Goal: Task Accomplishment & Management: Use online tool/utility

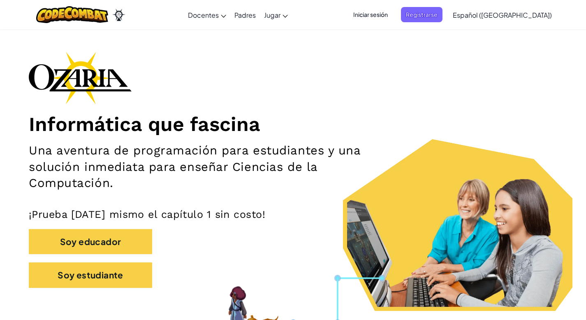
click at [385, 16] on span "Iniciar sesión" at bounding box center [370, 14] width 44 height 15
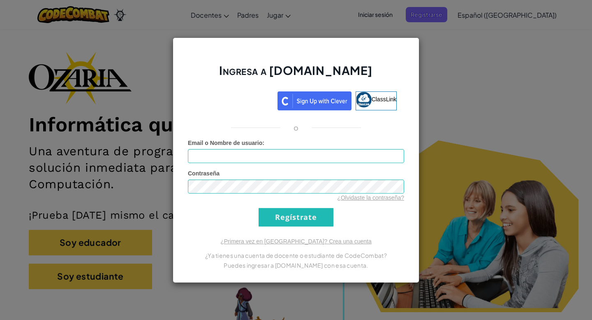
click at [133, 100] on div "Ingresa a [DOMAIN_NAME] ClassLink o Error desconocido. Email o Nombre de usuari…" at bounding box center [296, 160] width 592 height 320
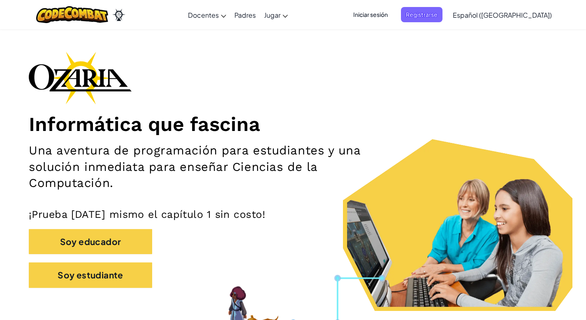
click at [341, 92] on div "Informática que fascina Una aventura de programación para estudiantes y una sol…" at bounding box center [293, 173] width 529 height 244
click at [428, 14] on span "Registrarse" at bounding box center [422, 14] width 42 height 15
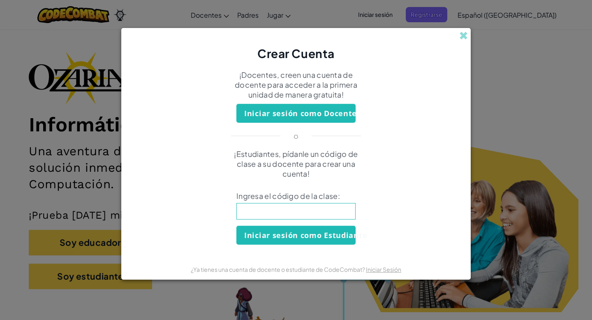
click at [257, 208] on input at bounding box center [296, 211] width 119 height 16
type input "CatPanNice"
click at [267, 235] on button "Iniciar sesión como Estudiante" at bounding box center [296, 234] width 119 height 19
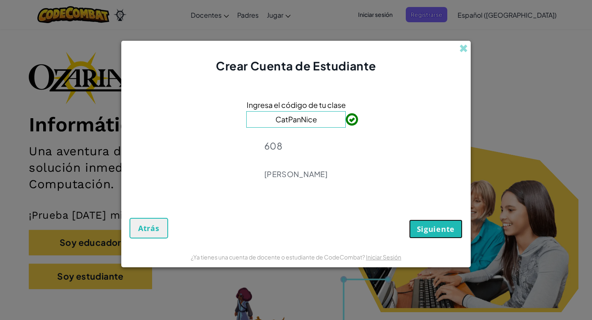
click at [429, 232] on span "Siguiente" at bounding box center [436, 229] width 38 height 10
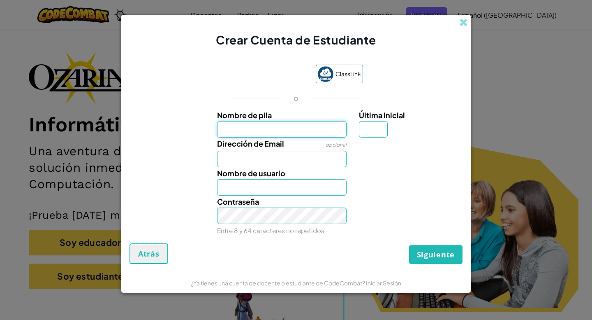
click at [238, 131] on input "Nombre de pila" at bounding box center [282, 129] width 130 height 16
click at [232, 129] on input "Nombre de pila" at bounding box center [282, 129] width 130 height 16
type input "Alondra"
click at [226, 151] on input "Dirección de Email" at bounding box center [282, 159] width 130 height 16
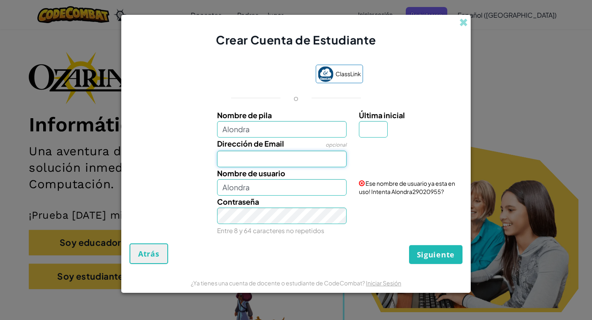
type input "al07178561@tecmilenio.mx"
type input "A"
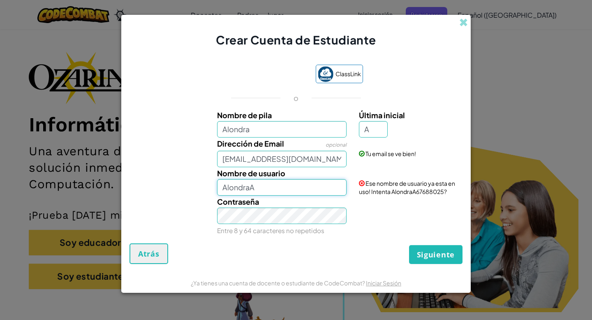
click at [246, 185] on input "AlondraA" at bounding box center [282, 187] width 130 height 16
click at [269, 189] on input "AlondraA" at bounding box center [282, 187] width 130 height 16
click at [259, 191] on input "AlondraA" at bounding box center [282, 187] width 130 height 16
type input "AlondraAO"
click at [435, 254] on span "Siguiente" at bounding box center [436, 254] width 38 height 10
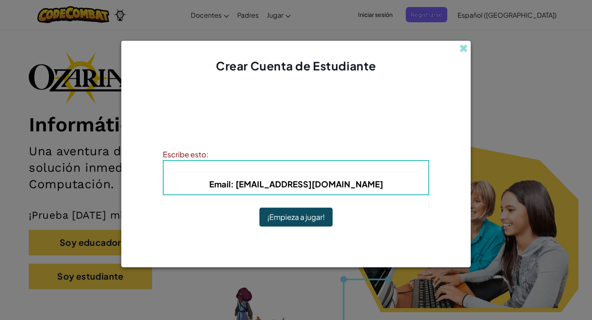
click at [289, 218] on button "¡Empieza a jugar!" at bounding box center [296, 216] width 73 height 19
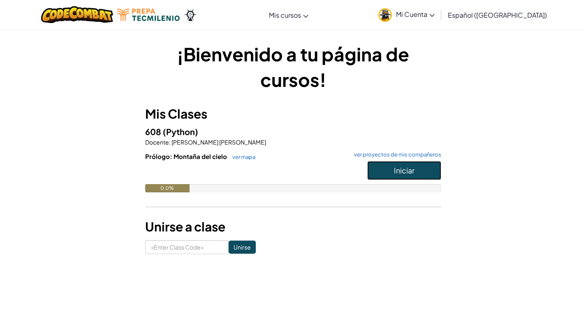
click at [386, 169] on button "Iniciar" at bounding box center [404, 170] width 74 height 19
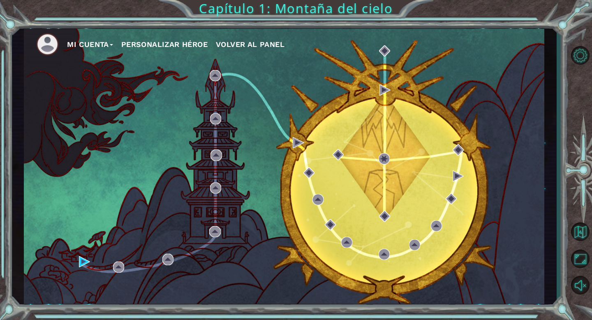
click at [296, 146] on div "Mi Cuenta Personalizar héroe Volver al panel" at bounding box center [284, 166] width 521 height 275
click at [272, 159] on div "Mi Cuenta Personalizar héroe Volver al panel" at bounding box center [284, 166] width 521 height 275
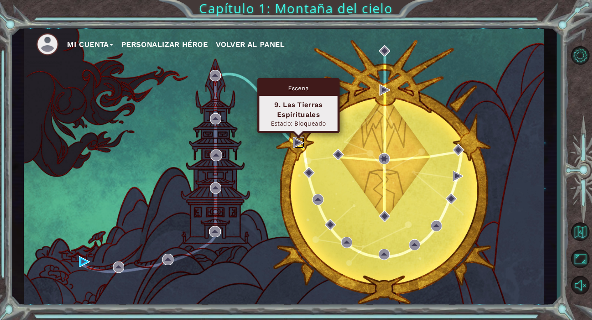
click at [296, 143] on img at bounding box center [298, 142] width 11 height 11
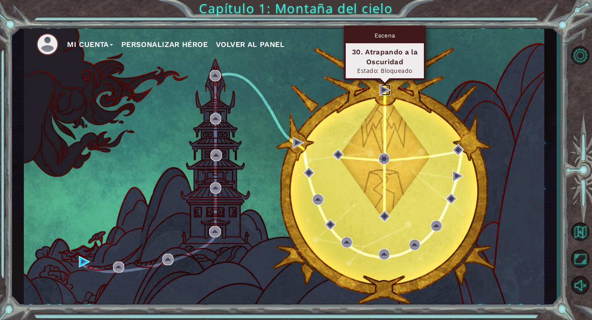
click at [381, 88] on img at bounding box center [385, 89] width 11 height 11
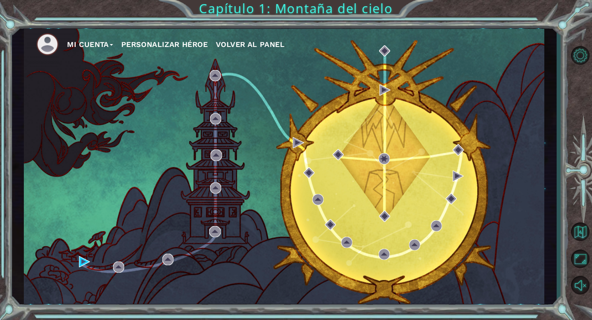
click at [150, 41] on button "Personalizar héroe" at bounding box center [164, 44] width 86 height 12
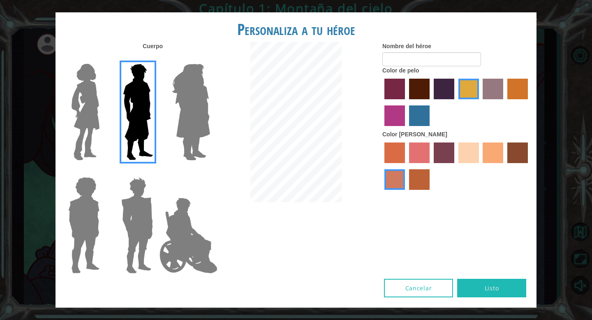
click at [179, 108] on img at bounding box center [191, 111] width 45 height 103
click at [210, 58] on input "Hero Amethyst" at bounding box center [210, 58] width 0 height 0
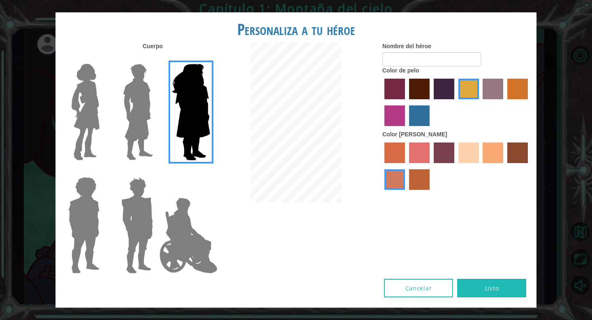
click at [105, 95] on div at bounding box center [82, 108] width 53 height 113
click at [97, 97] on img at bounding box center [85, 111] width 35 height 103
click at [103, 58] on input "Hero Connie" at bounding box center [103, 58] width 0 height 0
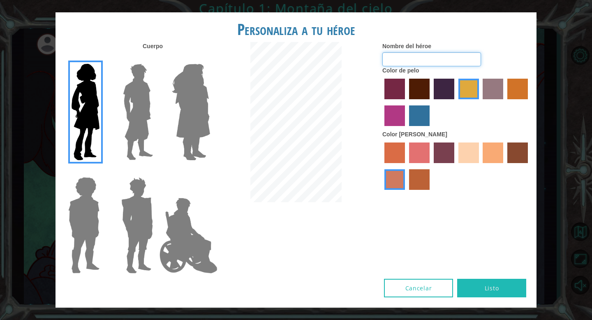
click at [407, 59] on input "Nombre del héroe" at bounding box center [432, 59] width 99 height 14
click at [386, 92] on label "paprika hair color" at bounding box center [395, 89] width 21 height 21
click at [382, 102] on input "paprika hair color" at bounding box center [382, 102] width 0 height 0
click at [401, 123] on label "medium red violet hair color" at bounding box center [395, 115] width 21 height 21
click at [529, 102] on input "medium red violet hair color" at bounding box center [529, 102] width 0 height 0
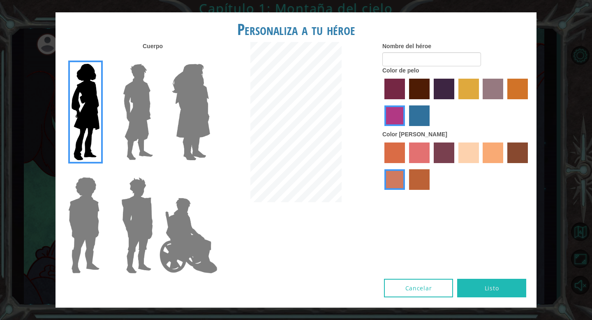
click at [469, 158] on label "sandy beach skin color" at bounding box center [469, 152] width 21 height 21
click at [456, 166] on input "sandy beach skin color" at bounding box center [456, 166] width 0 height 0
click at [467, 87] on label "tulip tree hair color" at bounding box center [469, 89] width 21 height 21
click at [456, 102] on input "tulip tree hair color" at bounding box center [456, 102] width 0 height 0
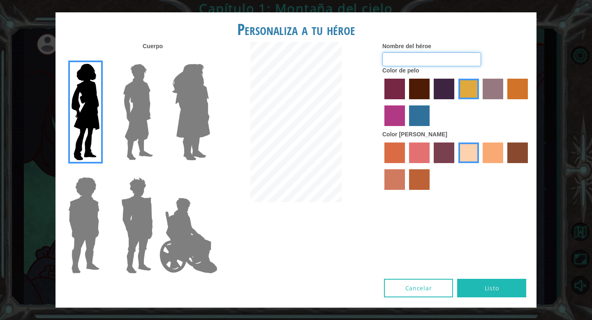
click at [420, 59] on input "Nombre del héroe" at bounding box center [432, 59] width 99 height 14
type input "L"
click at [511, 96] on label "gold drop hair color" at bounding box center [518, 89] width 21 height 21
click at [505, 102] on input "gold drop hair color" at bounding box center [505, 102] width 0 height 0
click at [182, 124] on img at bounding box center [191, 111] width 45 height 103
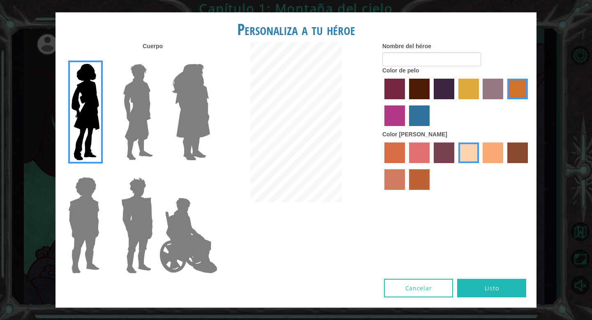
click at [210, 58] on input "Hero Amethyst" at bounding box center [210, 58] width 0 height 0
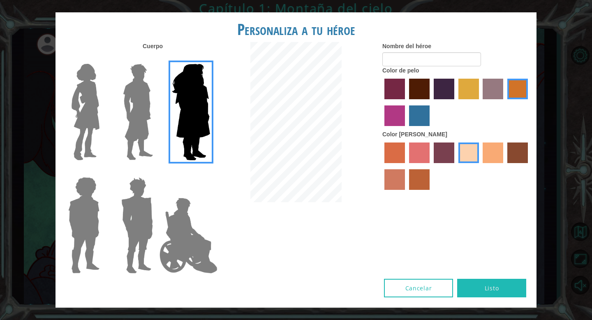
click at [135, 133] on img at bounding box center [138, 111] width 37 height 103
click at [156, 58] on input "Hero Lars" at bounding box center [156, 58] width 0 height 0
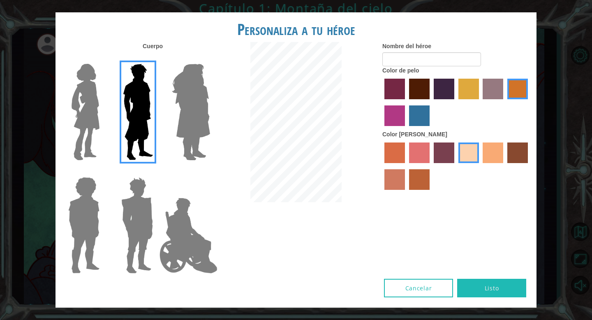
click at [155, 215] on img at bounding box center [137, 225] width 38 height 103
click at [156, 172] on input "Hero Garnet" at bounding box center [156, 172] width 0 height 0
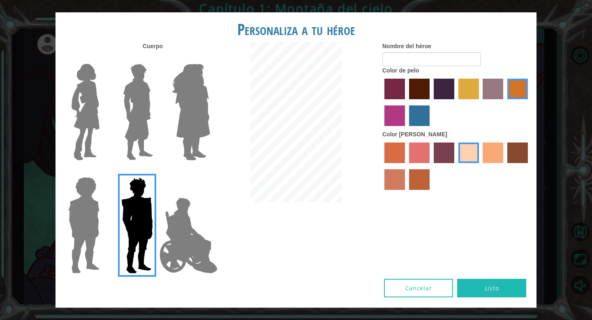
click at [103, 215] on div at bounding box center [82, 221] width 53 height 113
click at [94, 215] on img at bounding box center [84, 225] width 38 height 103
click at [103, 172] on input "Hero Steven" at bounding box center [103, 172] width 0 height 0
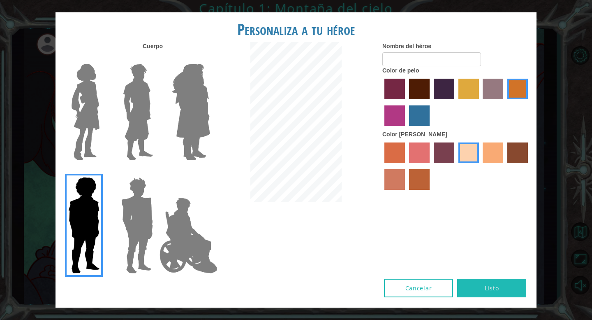
click at [180, 241] on img at bounding box center [188, 235] width 65 height 82
click at [210, 172] on input "Hero Jamie" at bounding box center [210, 172] width 0 height 0
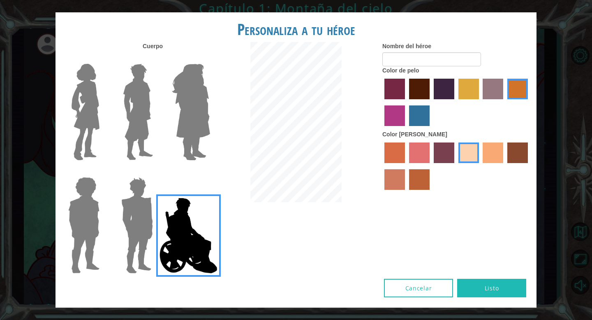
click at [84, 132] on img at bounding box center [85, 111] width 35 height 103
click at [103, 58] on input "Hero Connie" at bounding box center [103, 58] width 0 height 0
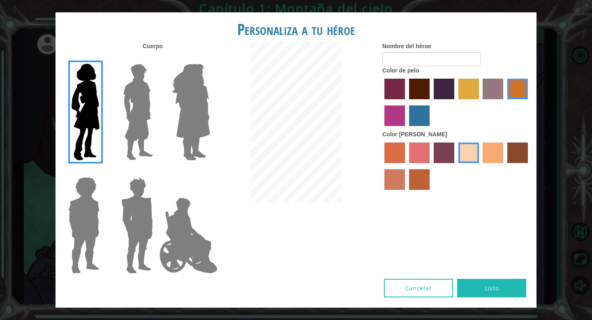
click at [413, 124] on label "lachmara hair color" at bounding box center [419, 115] width 21 height 21
click at [406, 129] on input "lachmara hair color" at bounding box center [406, 129] width 0 height 0
drag, startPoint x: 466, startPoint y: 84, endPoint x: 442, endPoint y: 86, distance: 24.4
click at [442, 86] on div at bounding box center [457, 103] width 148 height 53
click at [442, 86] on label "hot purple hair color" at bounding box center [444, 89] width 21 height 21
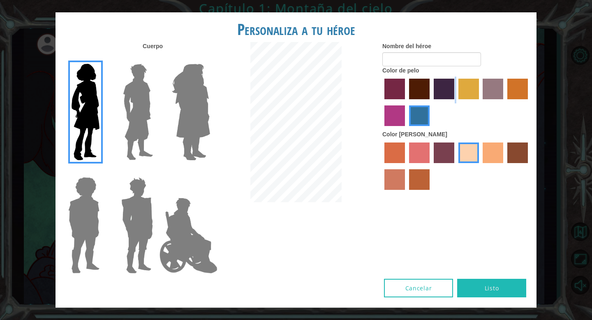
click at [431, 102] on input "hot purple hair color" at bounding box center [431, 102] width 0 height 0
click at [423, 58] on input "Nombre del héroe" at bounding box center [432, 59] width 99 height 14
click at [420, 84] on label "maroon hair color" at bounding box center [419, 89] width 21 height 21
click at [406, 102] on input "maroon hair color" at bounding box center [406, 102] width 0 height 0
click at [391, 110] on label "medium red violet hair color" at bounding box center [395, 115] width 21 height 21
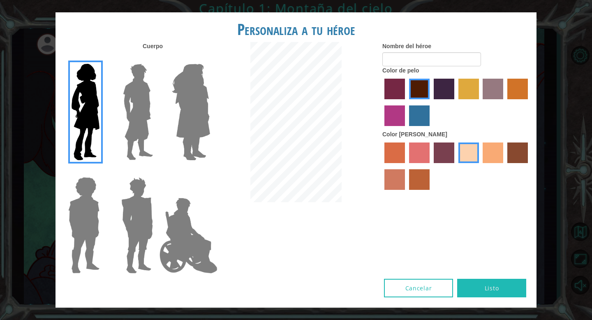
click at [529, 102] on input "medium red violet hair color" at bounding box center [529, 102] width 0 height 0
click at [411, 115] on label "lachmara hair color" at bounding box center [419, 115] width 21 height 21
click at [406, 129] on input "lachmara hair color" at bounding box center [406, 129] width 0 height 0
click at [487, 91] on label "bazaar hair color" at bounding box center [493, 89] width 21 height 21
click at [480, 102] on input "bazaar hair color" at bounding box center [480, 102] width 0 height 0
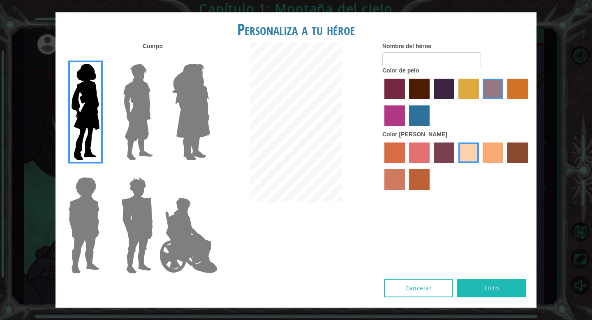
click at [515, 85] on label "gold drop hair color" at bounding box center [518, 89] width 21 height 21
click at [505, 102] on input "gold drop hair color" at bounding box center [505, 102] width 0 height 0
drag, startPoint x: 431, startPoint y: 89, endPoint x: 421, endPoint y: 91, distance: 10.4
click at [421, 91] on div at bounding box center [457, 103] width 148 height 53
click at [421, 91] on label "maroon hair color" at bounding box center [419, 89] width 21 height 21
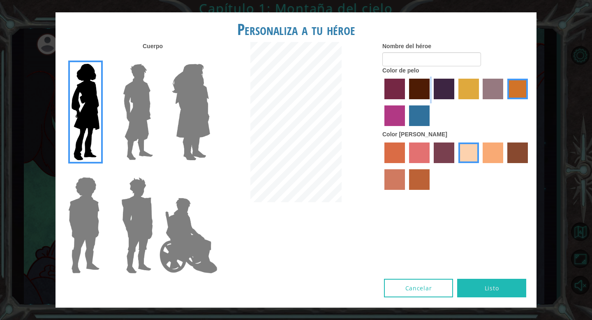
click at [406, 102] on input "maroon hair color" at bounding box center [406, 102] width 0 height 0
click at [397, 64] on input "Nombre del héroe" at bounding box center [432, 59] width 99 height 14
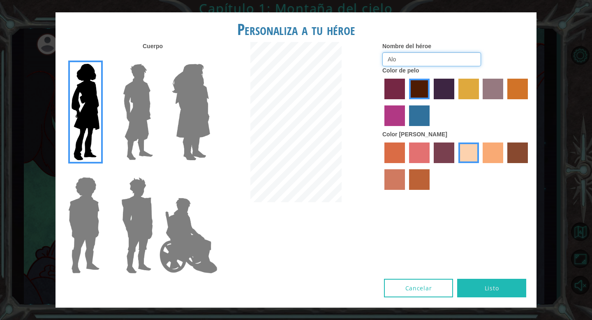
type input "Alo"
click at [485, 290] on button "Listo" at bounding box center [491, 287] width 69 height 19
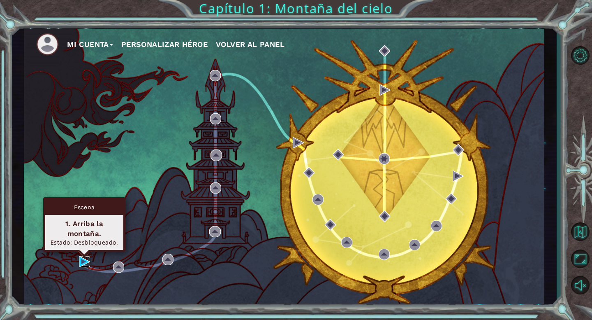
click at [84, 261] on img at bounding box center [84, 261] width 11 height 11
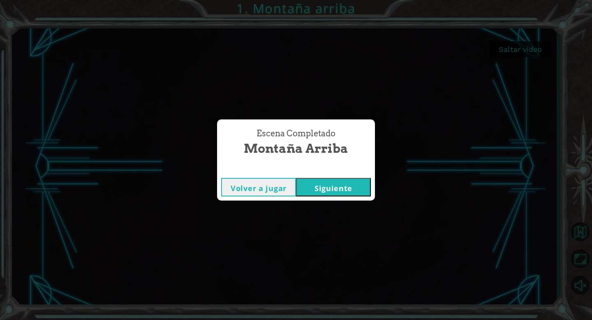
drag, startPoint x: 85, startPoint y: 260, endPoint x: 280, endPoint y: 149, distance: 224.0
click at [280, 149] on span "Montaña arriba" at bounding box center [296, 148] width 104 height 18
click at [327, 186] on button "Siguiente" at bounding box center [333, 187] width 75 height 19
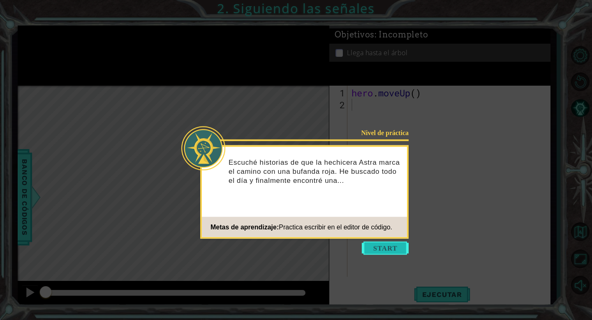
click at [378, 251] on button "Start" at bounding box center [385, 247] width 47 height 13
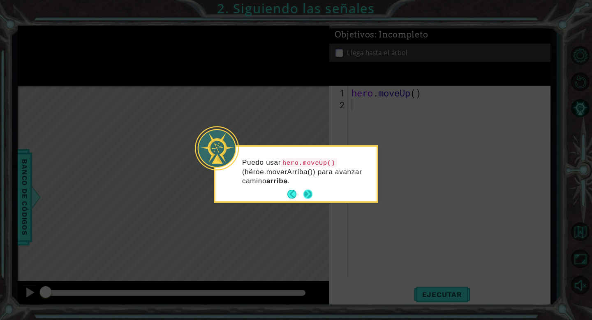
click at [309, 195] on button "Next" at bounding box center [308, 194] width 9 height 9
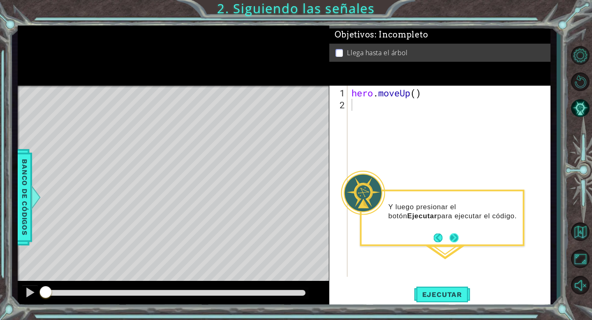
click at [456, 234] on button "Next" at bounding box center [454, 237] width 9 height 9
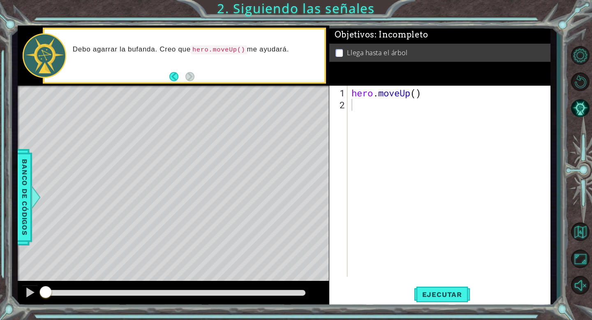
drag, startPoint x: 202, startPoint y: 109, endPoint x: 195, endPoint y: 101, distance: 10.2
click at [195, 101] on div "Level Map" at bounding box center [208, 207] width 380 height 242
click at [200, 117] on div "Level Map" at bounding box center [208, 207] width 380 height 242
click at [364, 107] on div "hero . moveUp ( )" at bounding box center [451, 194] width 203 height 215
click at [444, 285] on button "Ejecutar" at bounding box center [442, 294] width 56 height 22
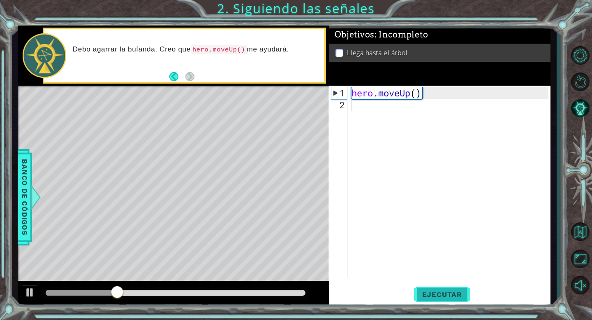
click at [433, 295] on span "Ejecutar" at bounding box center [442, 294] width 56 height 8
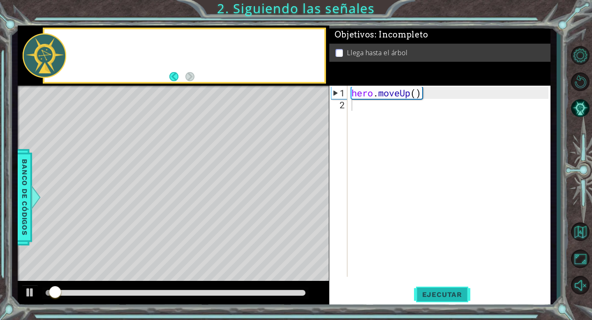
click at [433, 295] on span "Ejecutar" at bounding box center [442, 294] width 56 height 8
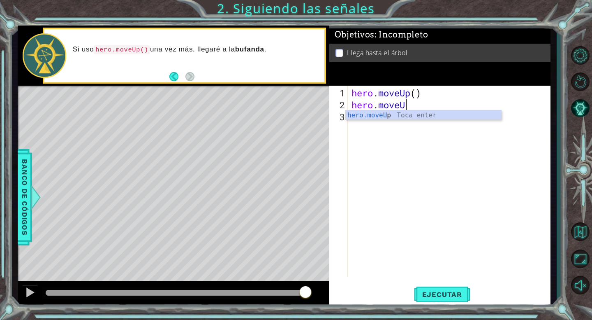
scroll to position [0, 2]
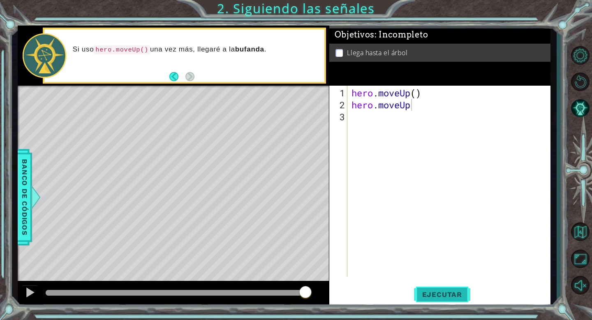
click at [451, 299] on button "Ejecutar" at bounding box center [442, 294] width 56 height 22
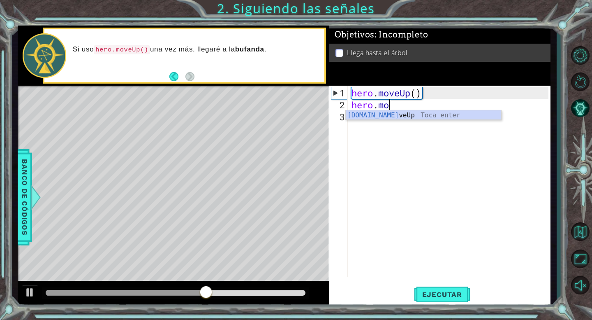
scroll to position [0, 0]
type textarea "h"
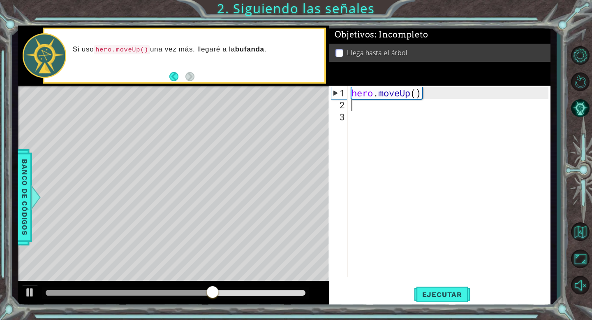
type textarea "hero.moveUp()"
click at [415, 107] on div "hero . moveUp ( )" at bounding box center [451, 194] width 203 height 215
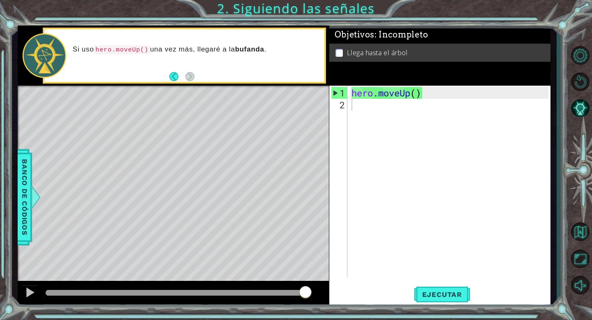
drag, startPoint x: 246, startPoint y: 50, endPoint x: 237, endPoint y: 51, distance: 8.6
click at [237, 51] on strong "bufanda" at bounding box center [249, 49] width 29 height 8
drag, startPoint x: 188, startPoint y: 40, endPoint x: 318, endPoint y: 72, distance: 133.6
click at [318, 72] on div "Si uso hero.moveUp() una vez más, llegaré a la bufanda ." at bounding box center [184, 55] width 280 height 53
click at [357, 105] on div "hero . moveUp ( )" at bounding box center [451, 194] width 203 height 215
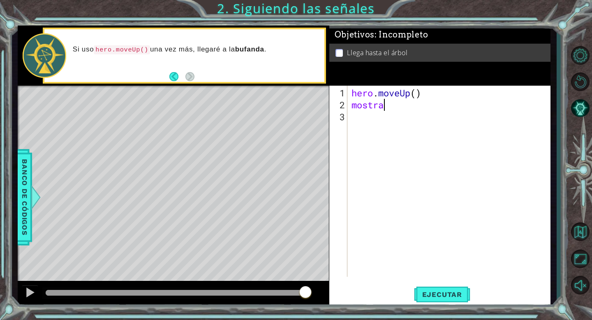
scroll to position [0, 1]
click at [438, 297] on span "Ejecutar" at bounding box center [442, 294] width 56 height 8
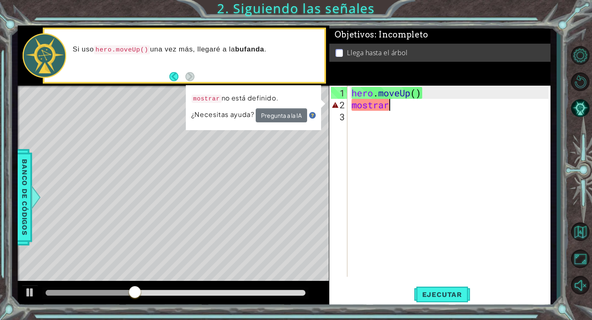
click at [406, 109] on div "hero . moveUp ( ) mostrar" at bounding box center [451, 194] width 203 height 215
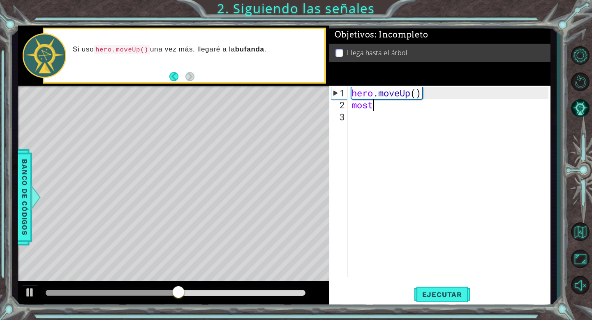
scroll to position [0, 0]
type textarea "m"
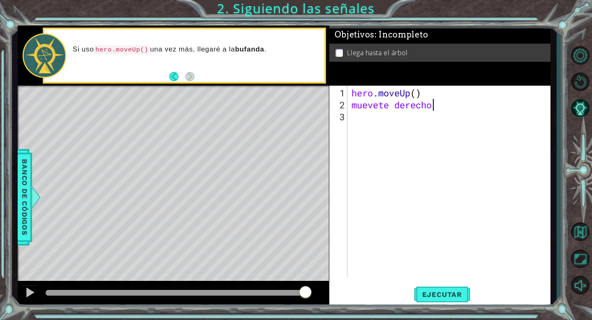
scroll to position [0, 3]
type textarea "muevete derecho"
type textarea "leer"
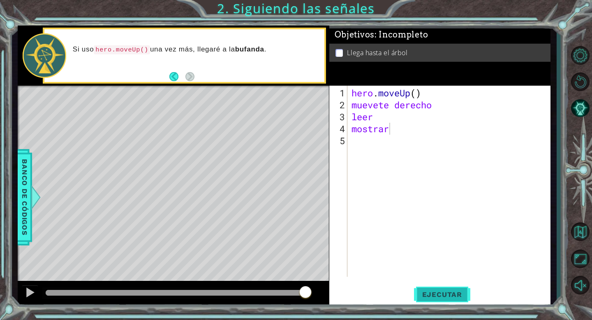
click at [440, 302] on button "Ejecutar" at bounding box center [442, 294] width 56 height 22
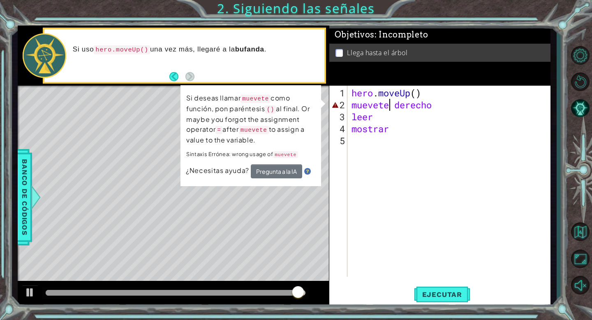
click at [391, 106] on div "hero . moveUp ( ) muevete derecho leer mostrar" at bounding box center [451, 194] width 203 height 215
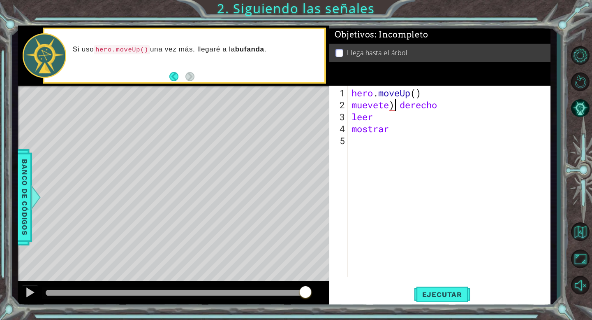
scroll to position [0, 2]
click at [353, 108] on div "hero . moveUp ( ) muevete ) derecho leer mostrar" at bounding box center [451, 194] width 203 height 215
click at [438, 291] on span "Ejecutar" at bounding box center [442, 294] width 56 height 8
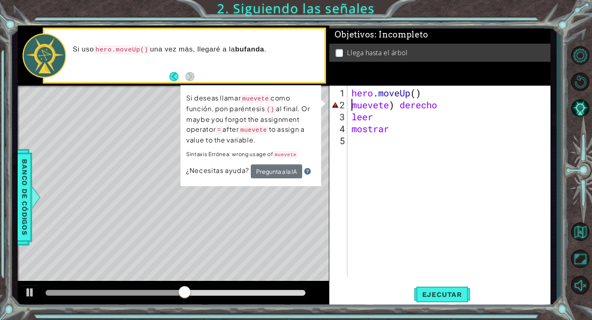
scroll to position [0, 0]
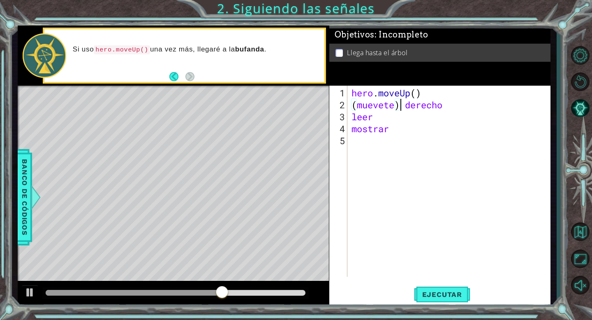
click at [401, 105] on div "hero . moveUp ( ) ( muevete ) derecho leer mostrar" at bounding box center [451, 194] width 203 height 215
click at [440, 296] on span "Ejecutar" at bounding box center [442, 294] width 56 height 8
click at [438, 103] on div "hero . moveUp ( ) ( muevete derecho leer mostrar" at bounding box center [451, 194] width 203 height 215
click at [430, 288] on button "Ejecutar" at bounding box center [442, 294] width 56 height 22
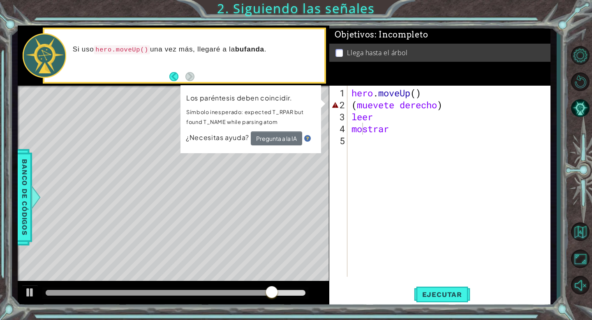
type textarea "mosthttps://[DOMAIN_NAME][URL]"
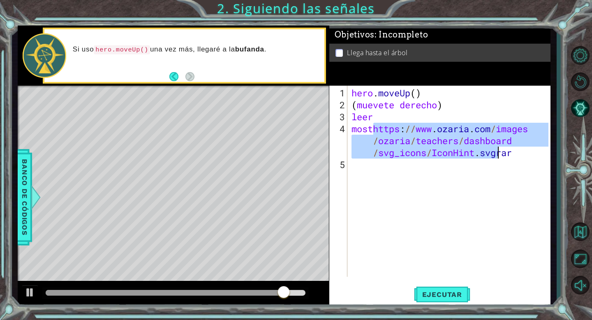
click at [373, 128] on div "hero . moveUp ( ) ( muevete derecho ) leer mosthttps : // www . [GEOGRAPHIC_DAT…" at bounding box center [449, 181] width 199 height 191
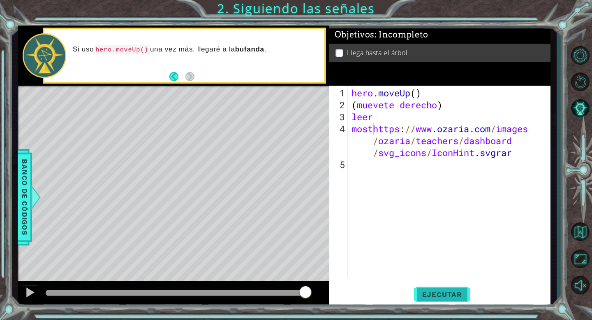
click at [454, 288] on button "Ejecutar" at bounding box center [442, 294] width 56 height 22
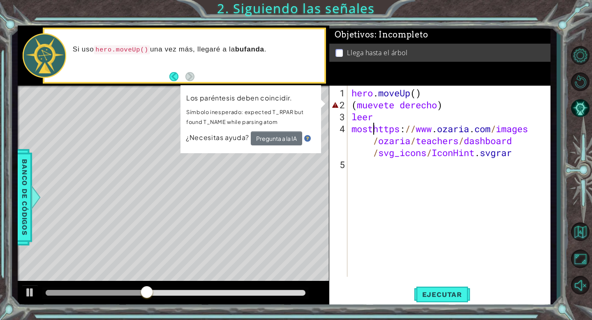
click at [522, 163] on div "hero . moveUp ( ) ( muevete derecho ) leer mosthttps : // www . [GEOGRAPHIC_DAT…" at bounding box center [451, 194] width 203 height 215
click at [522, 151] on div "hero . moveUp ( ) ( muevete derecho ) leer mosthttps : // www . [GEOGRAPHIC_DAT…" at bounding box center [451, 194] width 203 height 215
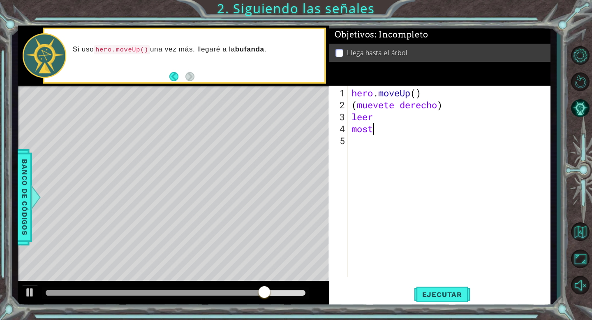
type textarea "m"
type textarea "l"
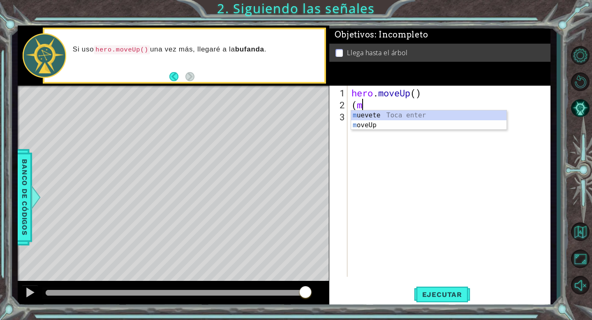
type textarea "("
type textarea "h"
type textarea "m"
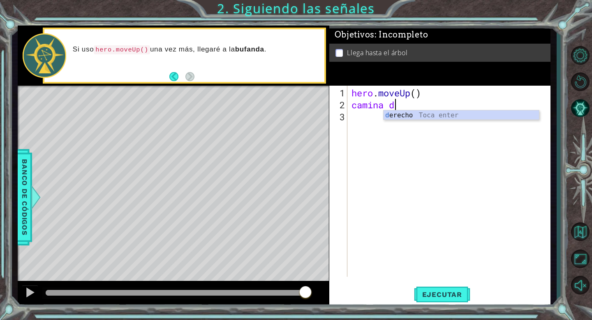
scroll to position [0, 2]
click at [396, 119] on div "de recho Toca enter" at bounding box center [461, 125] width 155 height 30
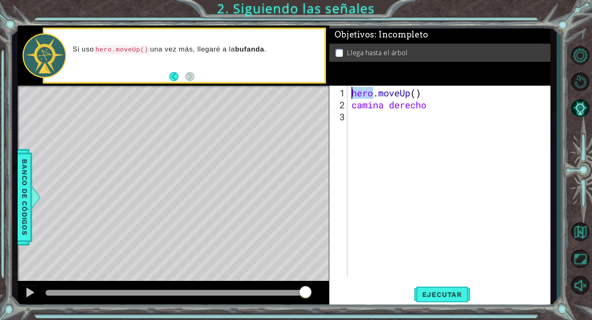
click at [396, 119] on div "hero . moveUp ( ) camina derecho" at bounding box center [451, 194] width 203 height 215
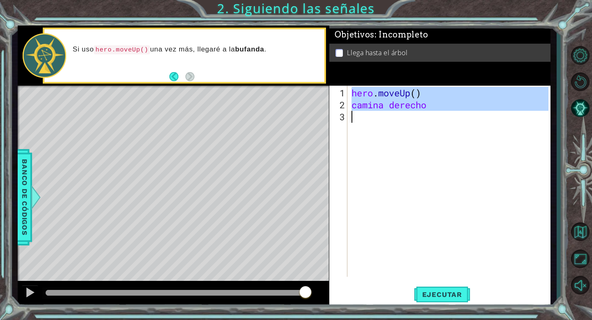
type textarea "camina derecho"
click at [396, 119] on div "hero . moveUp ( ) camina derecho" at bounding box center [449, 181] width 199 height 191
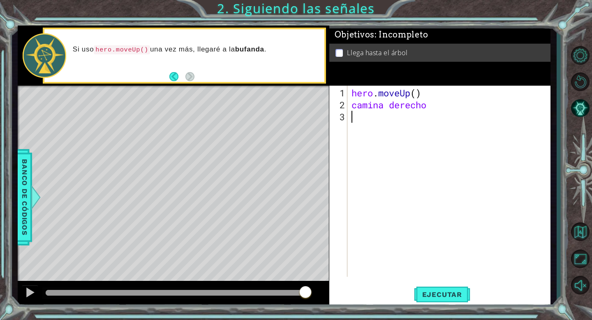
scroll to position [0, 0]
click at [428, 109] on div "hero . moveUp ( ) camina derecho" at bounding box center [451, 194] width 203 height 215
type textarea "camina derecho"
click at [404, 113] on div "hero . moveUp ( ) camina derecho" at bounding box center [451, 194] width 203 height 215
type textarea "mostrar"
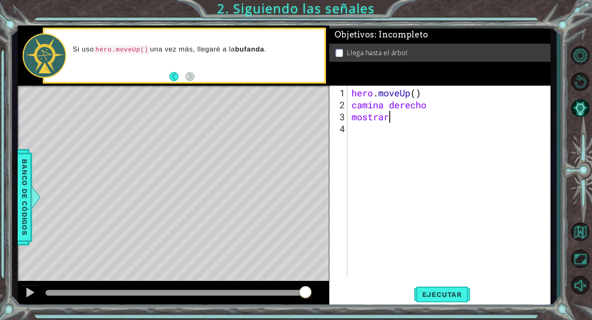
scroll to position [0, 1]
click at [379, 122] on div "hero . moveUp ( ) camina derecho mostrar" at bounding box center [451, 194] width 203 height 215
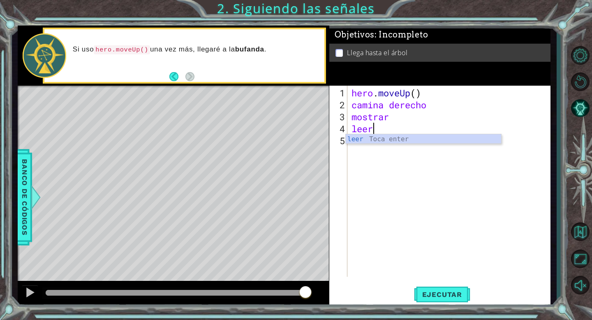
scroll to position [0, 0]
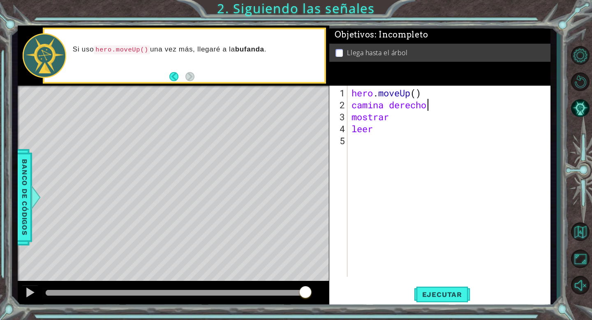
click at [430, 104] on div "hero . moveUp ( ) camina derecho mostrar leer" at bounding box center [451, 194] width 203 height 215
click at [439, 298] on span "Ejecutar" at bounding box center [442, 294] width 56 height 8
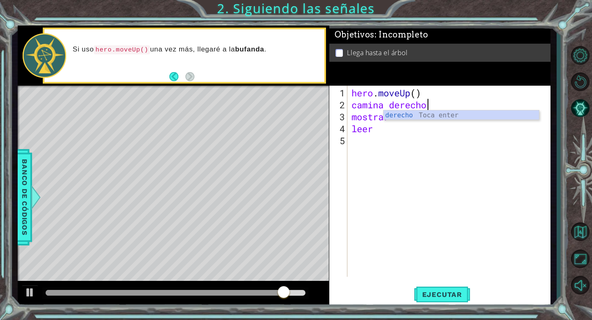
scroll to position [0, 3]
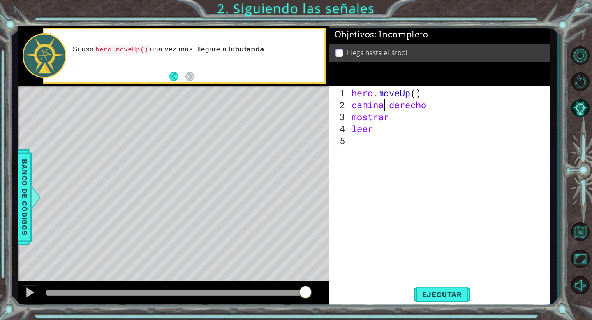
click at [384, 102] on div "hero . moveUp ( ) camina derecho mostrar leer" at bounding box center [451, 194] width 203 height 215
click at [439, 294] on span "Ejecutar" at bounding box center [442, 294] width 56 height 8
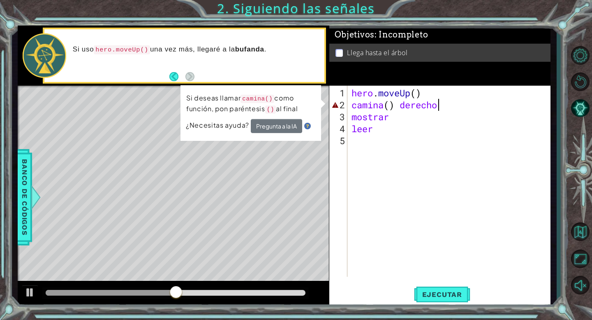
click at [469, 99] on div "hero . moveUp ( ) camina ( ) derecho mostrar leer" at bounding box center [451, 194] width 203 height 215
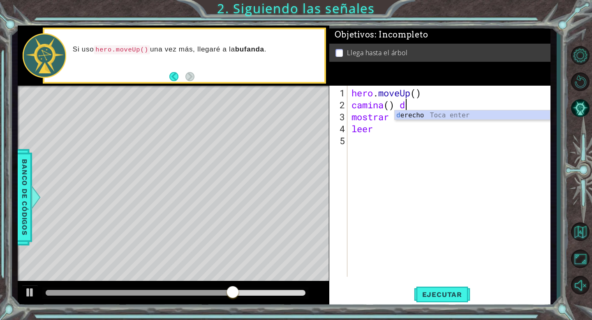
scroll to position [0, 2]
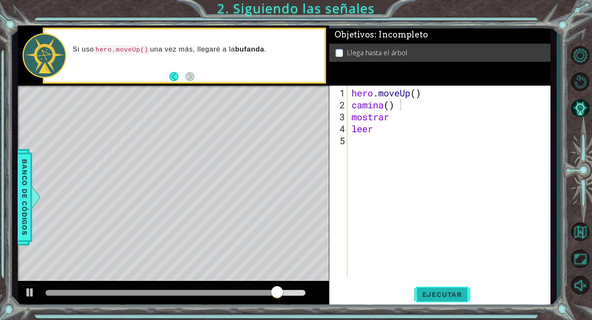
click at [443, 289] on button "Ejecutar" at bounding box center [442, 294] width 56 height 22
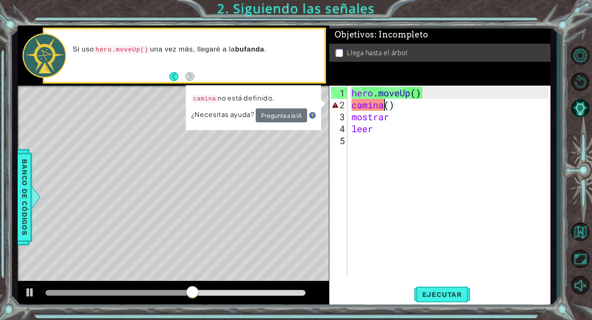
click at [383, 107] on div "hero . moveUp ( ) camina ( ) mostrar leer" at bounding box center [451, 194] width 203 height 215
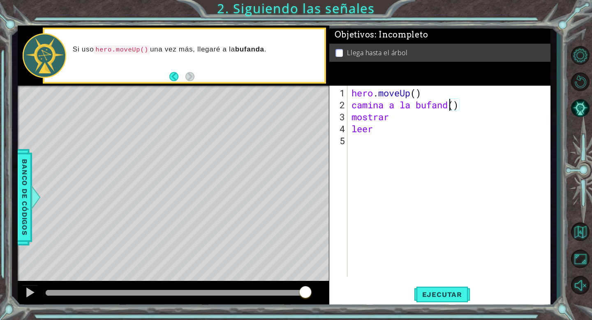
scroll to position [0, 5]
click at [429, 295] on span "Ejecutar" at bounding box center [442, 294] width 56 height 8
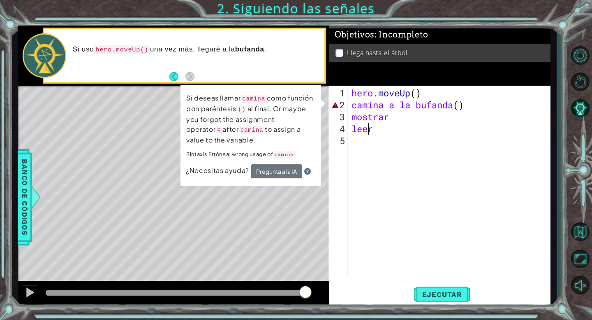
drag, startPoint x: 367, startPoint y: 128, endPoint x: 373, endPoint y: 128, distance: 5.8
click at [373, 128] on div "hero . moveUp ( ) [PERSON_NAME] ( ) mostrar leer" at bounding box center [451, 194] width 203 height 215
click at [373, 128] on div "hero . moveUp ( ) [PERSON_NAME] ( ) mostrar leer" at bounding box center [449, 181] width 199 height 191
click at [373, 128] on div "hero . moveUp ( ) [PERSON_NAME] ( ) mostrar leer" at bounding box center [451, 194] width 203 height 215
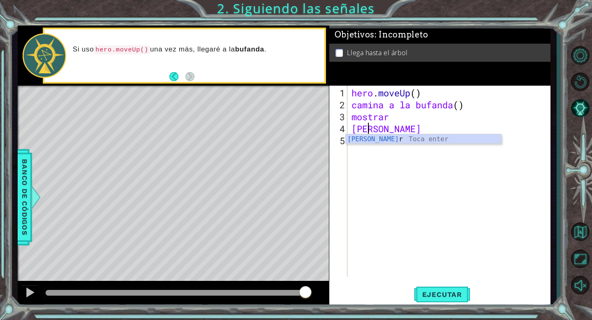
type textarea "l"
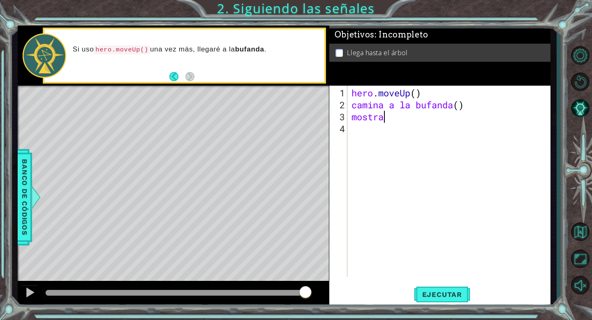
type textarea "m"
type textarea "c"
type textarea "hero.moveUp("
type textarea "9"
type textarea "hero.moveUp()"
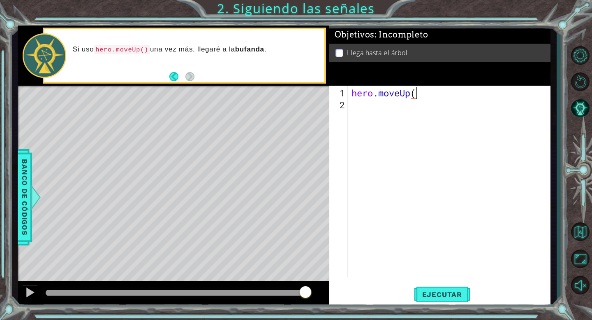
scroll to position [0, 3]
click at [366, 109] on div "hero . moveUp ( )" at bounding box center [451, 194] width 203 height 215
click at [425, 95] on div "hero . moveUp ( )" at bounding box center [451, 194] width 203 height 215
type textarea "hero.moveUp()"
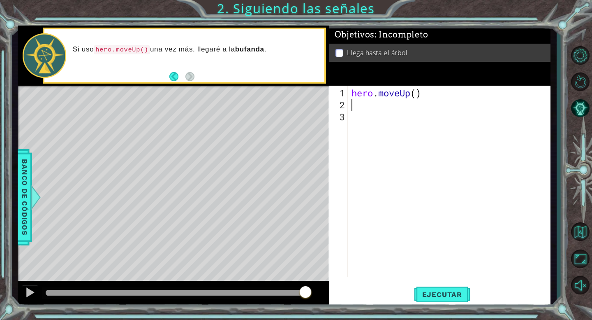
type textarea "hero.moveUp()"
click at [366, 102] on div "hero . moveUp ( )" at bounding box center [451, 194] width 203 height 215
type textarea "leer"
type textarea "mostrar"
drag, startPoint x: 366, startPoint y: 102, endPoint x: 374, endPoint y: 103, distance: 7.9
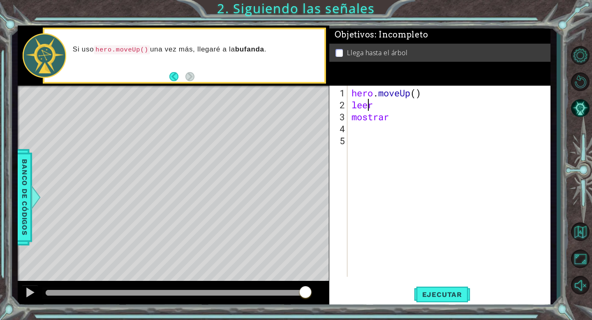
click at [374, 103] on div "hero . moveUp ( ) leer mostrar" at bounding box center [451, 194] width 203 height 215
type textarea "leer"
click at [374, 103] on div "hero . moveUp ( ) leer mostrar" at bounding box center [449, 181] width 199 height 191
drag, startPoint x: 348, startPoint y: 93, endPoint x: 376, endPoint y: 94, distance: 28.0
click at [376, 94] on div "1 2 3 4 5 6 hero . moveUp ( ) leer mostrar הההההההההההההההההההההההההההההההההההה…" at bounding box center [439, 181] width 219 height 191
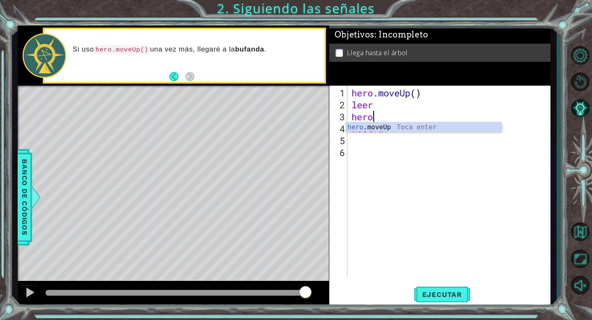
type textarea "heroe"
click at [374, 128] on div "hero .mov e Up Toca enter" at bounding box center [423, 137] width 155 height 30
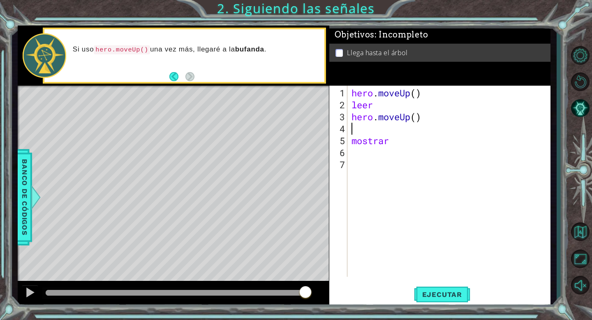
scroll to position [0, 0]
click at [439, 295] on span "Ejecutar" at bounding box center [442, 294] width 56 height 8
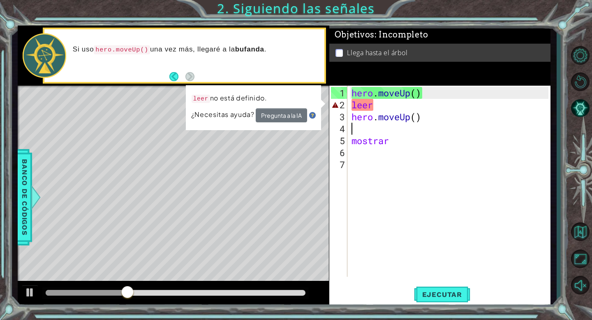
click at [376, 108] on div "hero . moveUp ( ) leer hero . moveUp ( ) mostrar" at bounding box center [451, 194] width 203 height 215
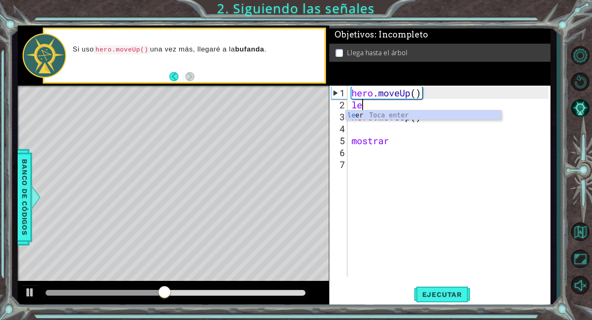
type textarea "l"
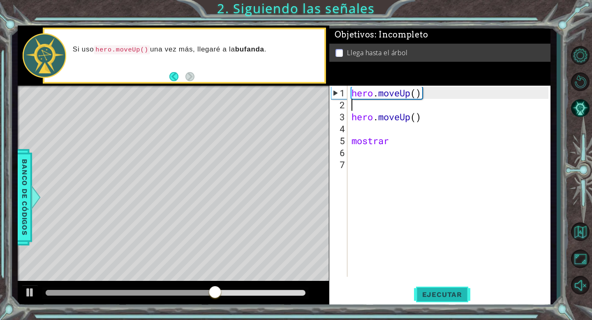
click at [426, 289] on button "Ejecutar" at bounding box center [442, 294] width 56 height 22
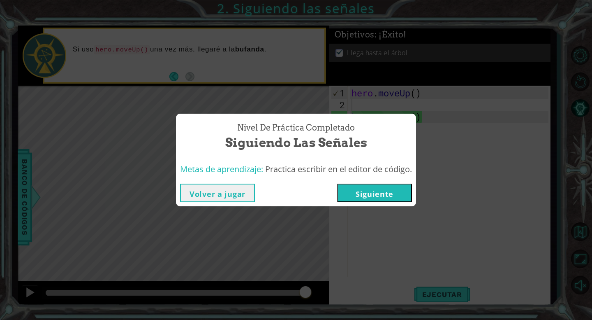
click at [365, 188] on button "Siguiente" at bounding box center [374, 192] width 75 height 19
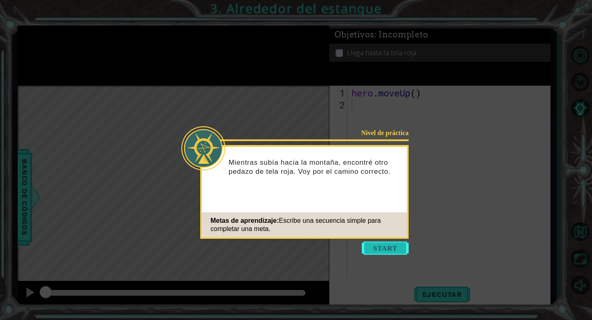
click at [381, 246] on button "Start" at bounding box center [385, 247] width 47 height 13
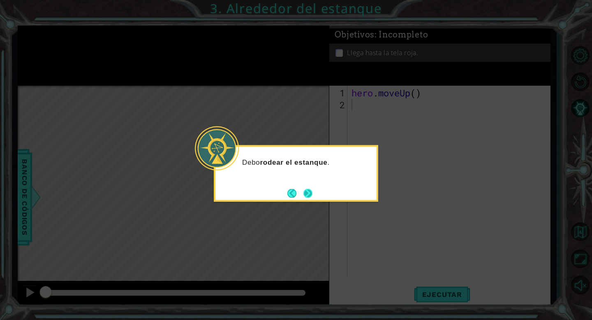
drag, startPoint x: 308, startPoint y: 187, endPoint x: 307, endPoint y: 195, distance: 7.9
click at [307, 195] on footer at bounding box center [300, 193] width 25 height 12
click at [307, 195] on button "Next" at bounding box center [308, 192] width 9 height 9
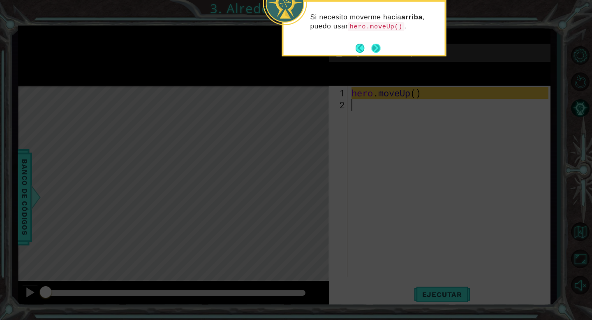
click at [371, 48] on button "Next" at bounding box center [375, 47] width 9 height 9
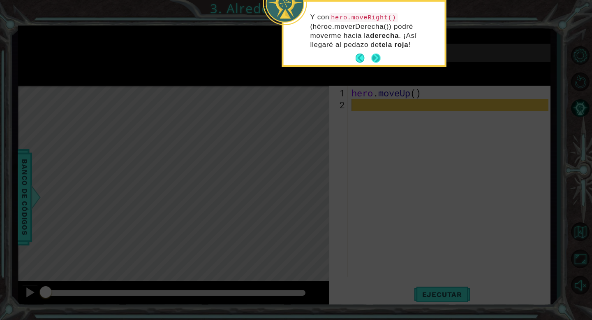
click at [373, 56] on button "Next" at bounding box center [376, 58] width 10 height 10
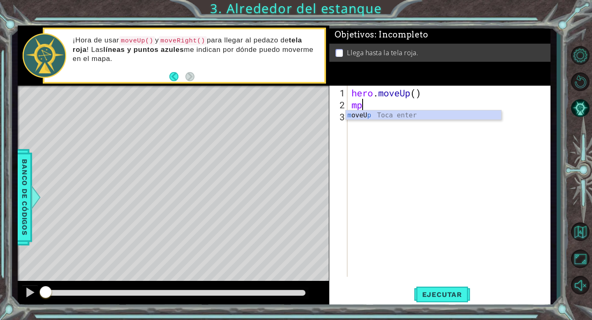
type textarea "m"
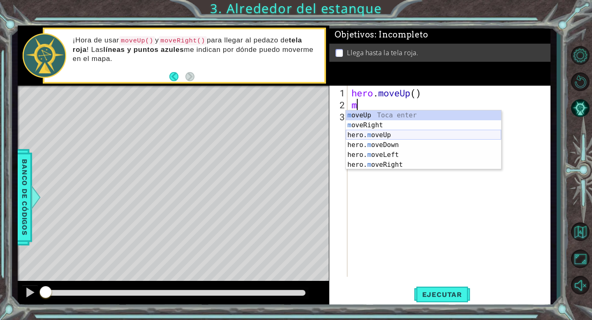
click at [367, 136] on div "m oveUp Toca enter m oveRight Toca enter hero. m oveUp Toca enter hero. m oveDo…" at bounding box center [423, 149] width 155 height 79
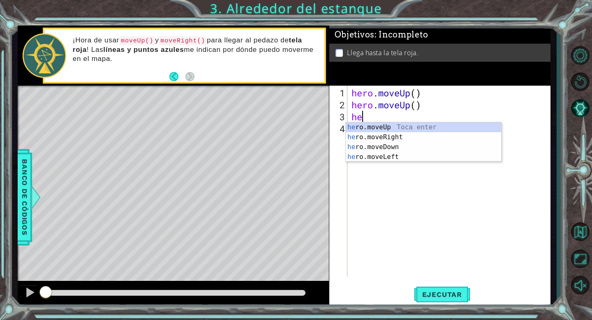
type textarea "her"
click at [359, 129] on div "her o.moveUp Toca enter her o.moveRight Toca enter her o.moveDown Toca enter he…" at bounding box center [423, 151] width 155 height 59
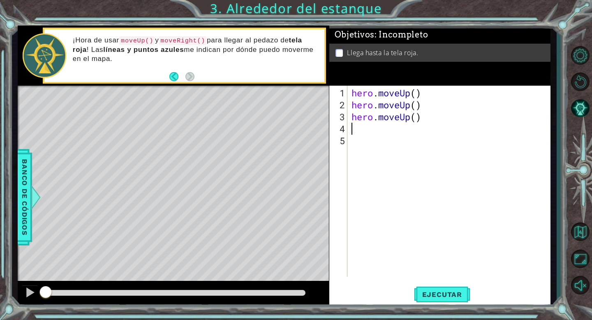
scroll to position [0, 0]
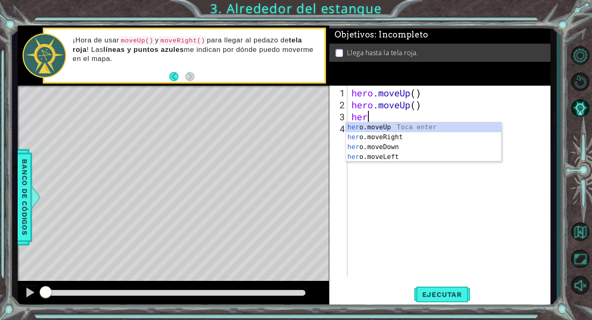
type textarea "he"
click at [363, 136] on div "he ro.moveUp Toca enter he ro.moveRight Toca enter he ro.moveDown Toca enter he…" at bounding box center [423, 151] width 155 height 59
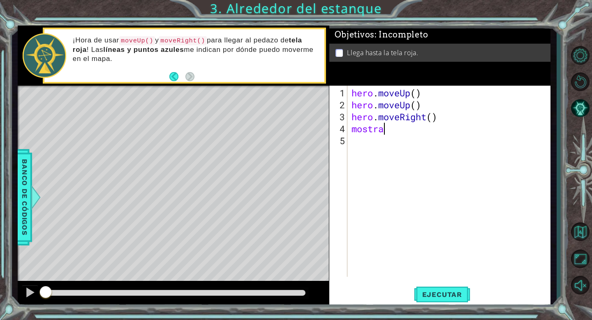
scroll to position [0, 1]
click at [434, 299] on button "Ejecutar" at bounding box center [442, 294] width 56 height 22
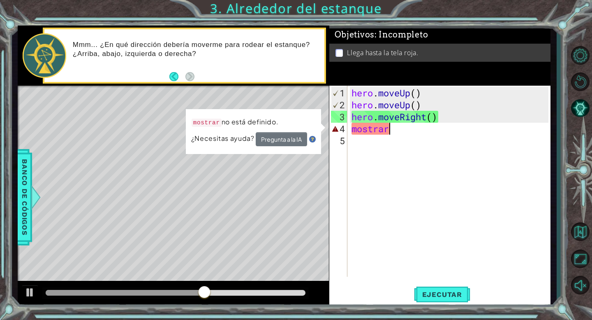
click at [401, 129] on div "hero . moveUp ( ) hero . moveUp ( ) hero . moveRight ( ) mostrar" at bounding box center [451, 194] width 203 height 215
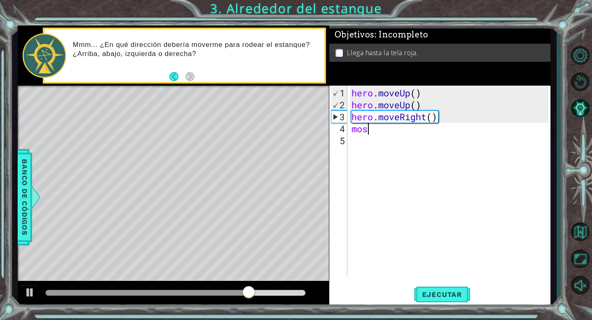
scroll to position [0, 0]
type textarea "m"
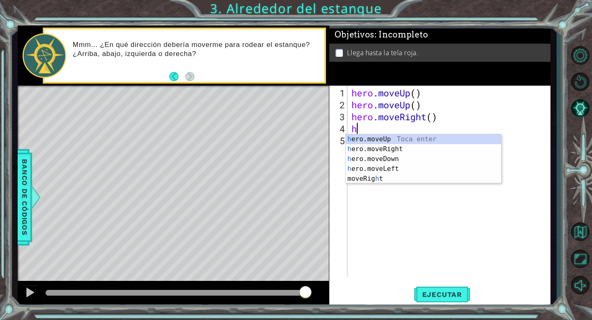
type textarea "her"
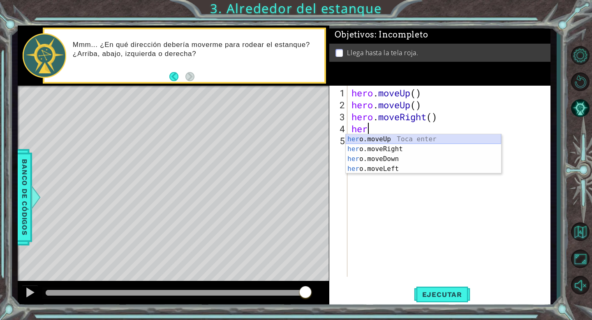
click at [389, 139] on div "her o.moveUp Toca enter her o.moveRight Toca enter her o.moveDown Toca enter he…" at bounding box center [423, 163] width 155 height 59
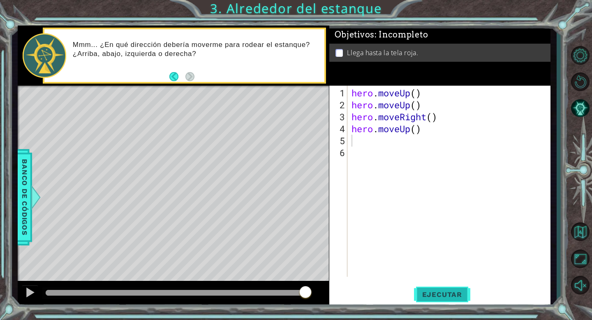
click at [437, 298] on span "Ejecutar" at bounding box center [442, 294] width 56 height 8
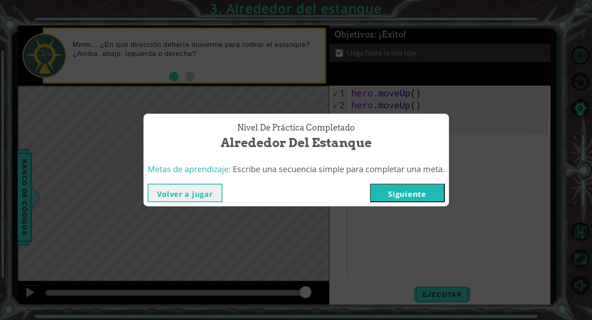
click at [392, 183] on button "Siguiente" at bounding box center [407, 192] width 75 height 19
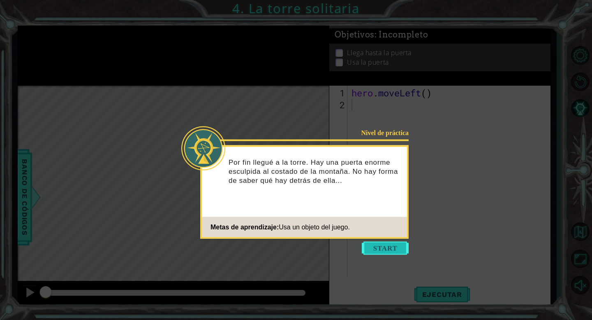
click at [390, 247] on button "Start" at bounding box center [385, 247] width 47 height 13
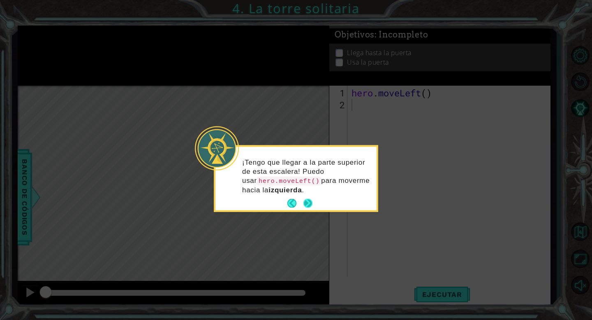
click at [310, 205] on button "Next" at bounding box center [308, 202] width 11 height 11
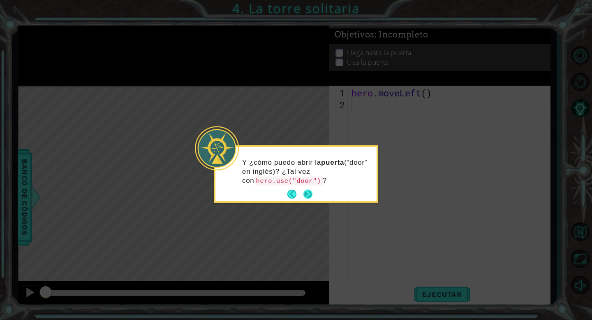
click at [306, 195] on button "Next" at bounding box center [308, 194] width 12 height 12
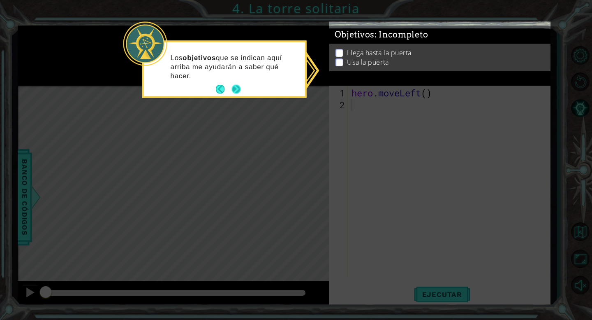
click at [237, 86] on button "Next" at bounding box center [236, 89] width 10 height 10
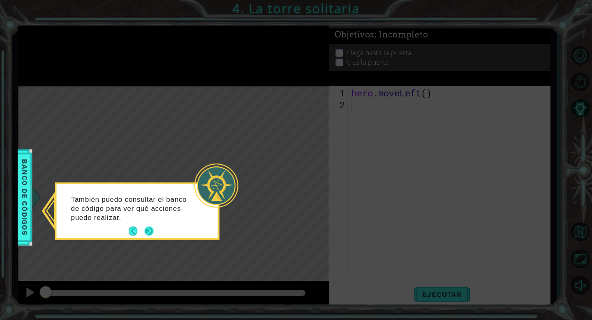
click at [151, 227] on button "Next" at bounding box center [148, 230] width 9 height 9
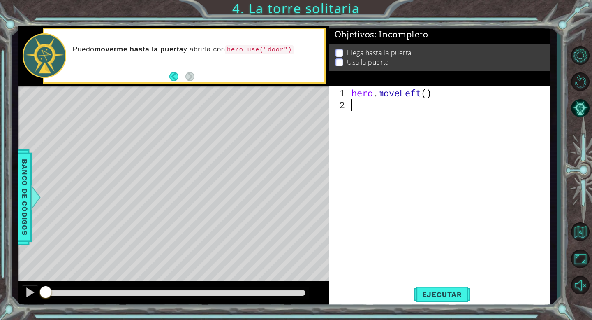
click at [369, 104] on div "hero . moveLeft ( )" at bounding box center [451, 194] width 203 height 215
type textarea "h"
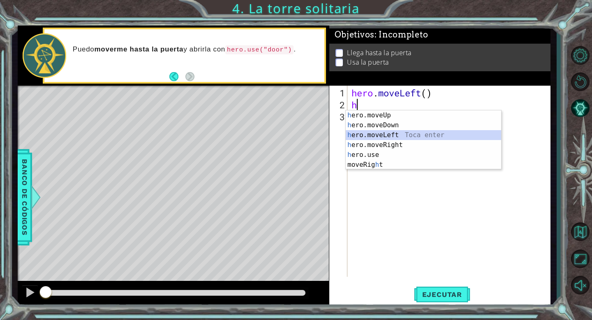
click at [373, 130] on div "h ero.moveUp Toca enter h ero.moveDown Toca enter h ero.moveLeft Toca enter h e…" at bounding box center [423, 149] width 155 height 79
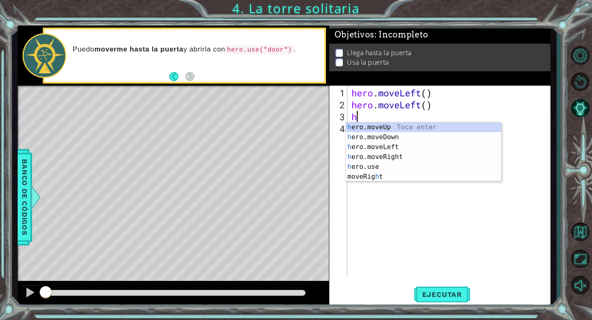
type textarea "he"
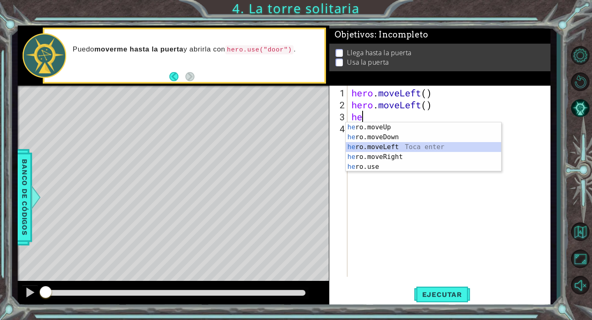
click at [372, 144] on div "he ro.moveUp Toca enter he ro.moveDown Toca enter he ro.moveLeft Toca enter he …" at bounding box center [423, 156] width 155 height 69
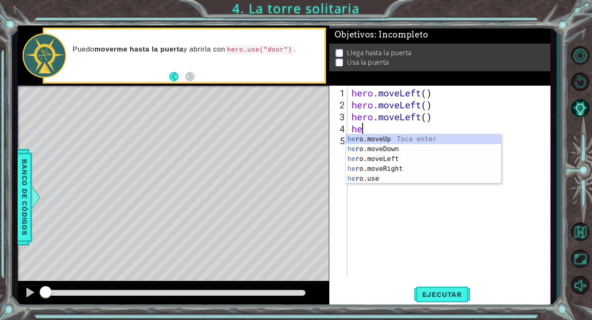
type textarea "h"
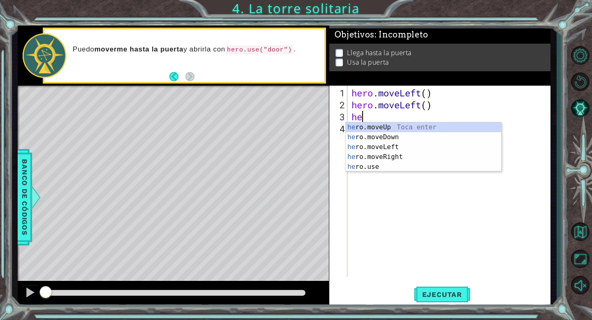
type textarea "h"
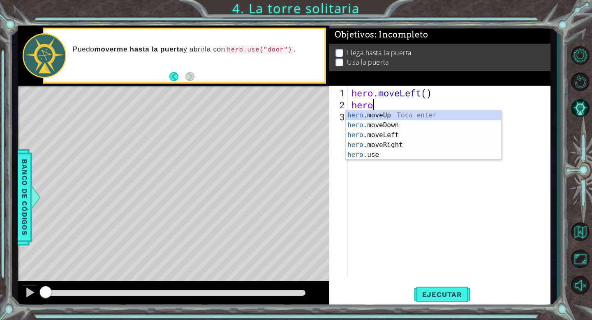
type textarea "h"
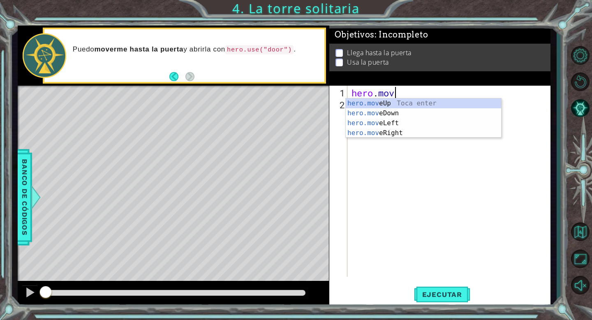
type textarea "h"
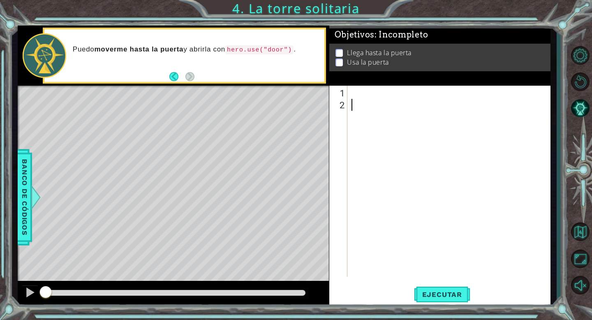
click at [368, 99] on div at bounding box center [451, 194] width 203 height 215
click at [357, 99] on div at bounding box center [451, 194] width 203 height 215
click at [361, 90] on div at bounding box center [451, 194] width 203 height 215
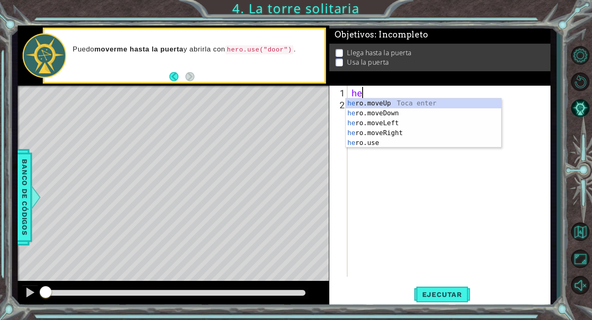
type textarea "her"
click at [376, 103] on div "her o.moveUp Toca enter her o.moveDown Toca enter her o.moveLeft [PERSON_NAME] …" at bounding box center [423, 132] width 155 height 69
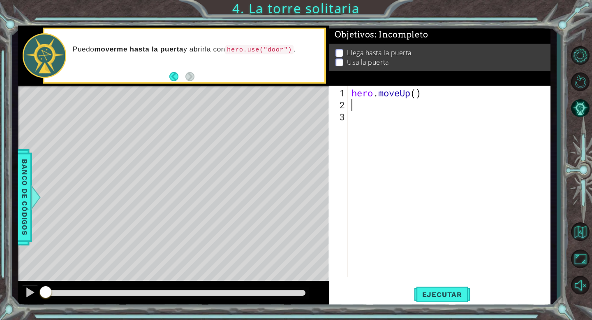
scroll to position [0, 0]
click at [369, 105] on div "hero . moveUp ( )" at bounding box center [451, 194] width 203 height 215
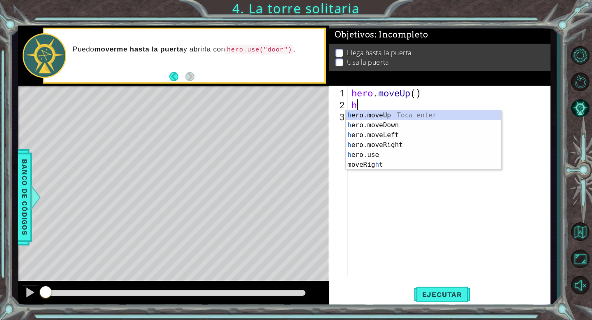
type textarea "he"
click at [369, 112] on div "he ro.moveUp Toca enter he ro.moveDown Toca enter he ro.moveLeft Toca enter he …" at bounding box center [423, 144] width 155 height 69
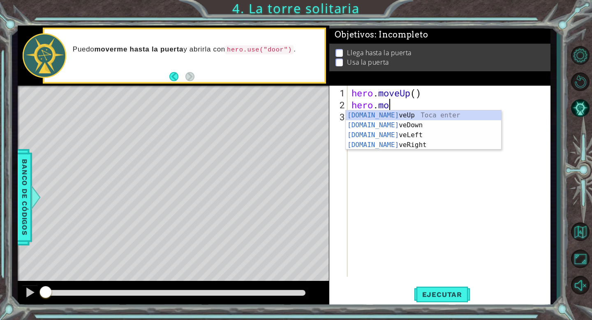
type textarea "h"
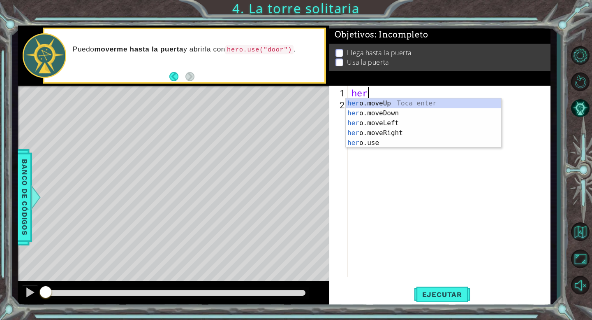
type textarea "h"
type textarea "her"
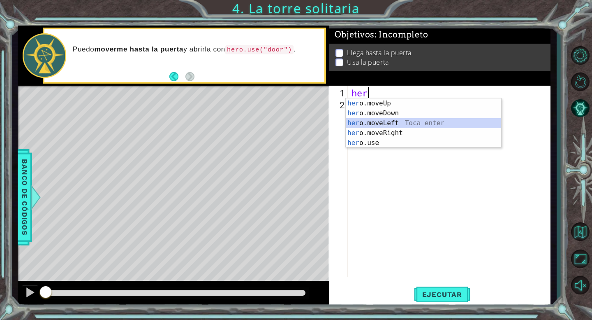
click at [374, 123] on div "her o.moveUp Toca enter her o.moveDown Toca enter her o.moveLeft [PERSON_NAME] …" at bounding box center [423, 132] width 155 height 69
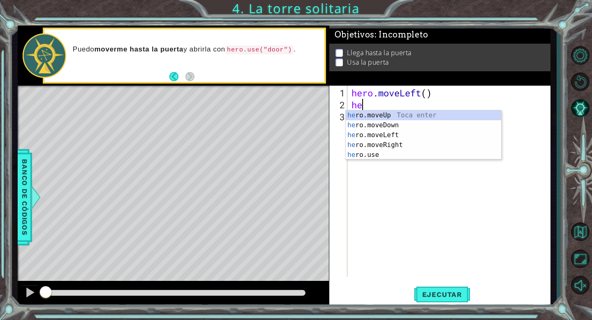
type textarea "her"
click at [374, 133] on div "her o.moveUp Toca enter her o.moveDown Toca enter her o.moveLeft [PERSON_NAME] …" at bounding box center [423, 144] width 155 height 69
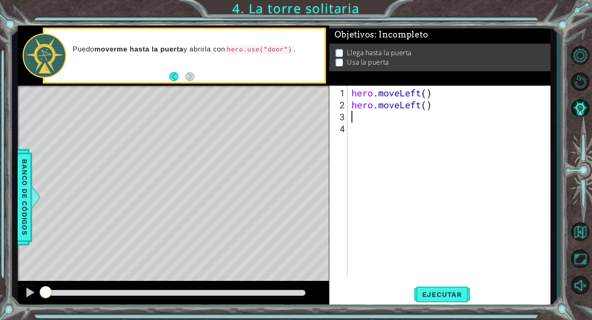
scroll to position [0, 0]
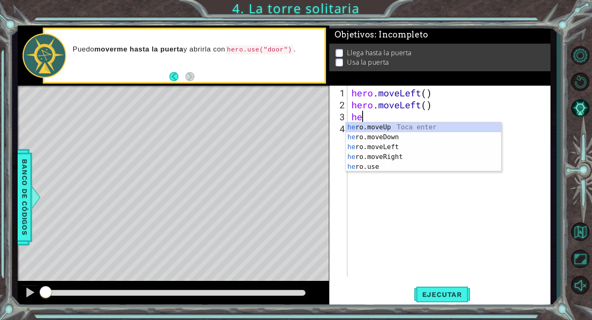
type textarea "her"
click at [368, 125] on div "her o.moveUp Toca enter her o.moveDown Toca enter her o.moveLeft [PERSON_NAME] …" at bounding box center [423, 156] width 155 height 69
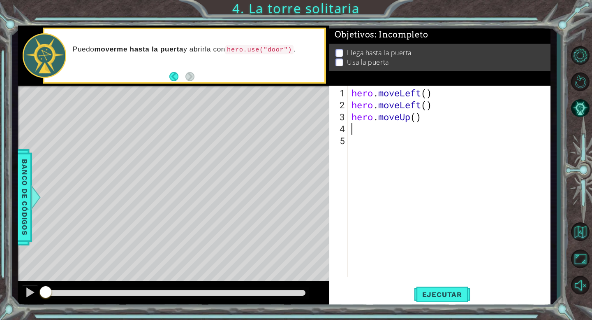
scroll to position [0, 0]
click at [352, 130] on div "hero . moveLeft ( ) hero . moveLeft ( ) hero . moveUp ( )" at bounding box center [451, 194] width 203 height 215
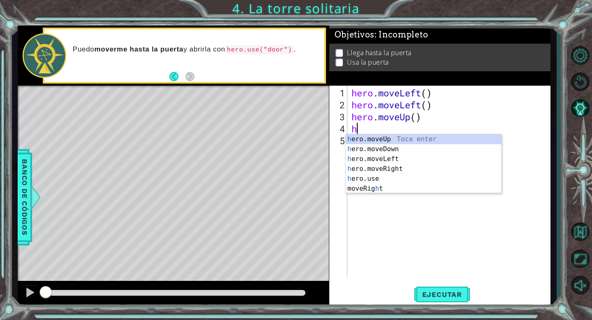
type textarea "her"
click at [357, 141] on div "her o.moveUp Toca enter her o.moveDown Toca enter her o.moveLeft [PERSON_NAME] …" at bounding box center [423, 168] width 155 height 69
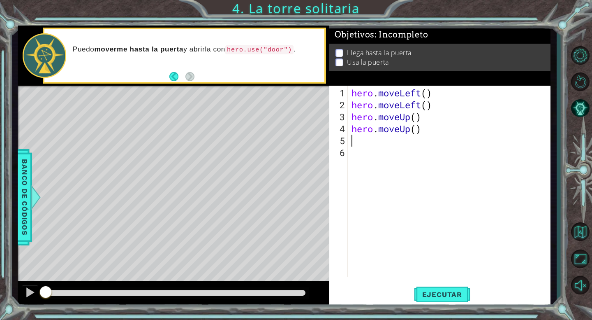
scroll to position [0, 0]
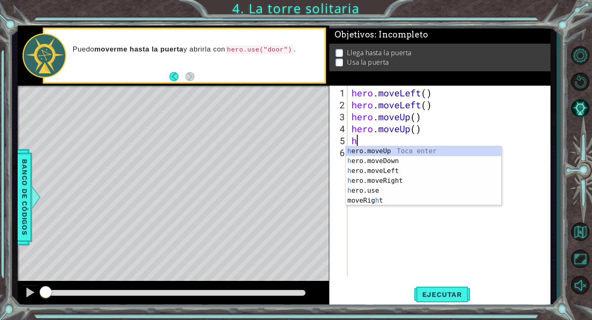
type textarea "her"
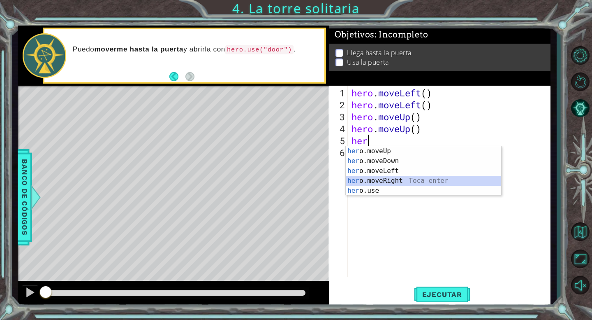
click at [373, 178] on div "her o.moveUp Toca enter her o.moveDown Toca enter her o.moveLeft [PERSON_NAME] …" at bounding box center [423, 180] width 155 height 69
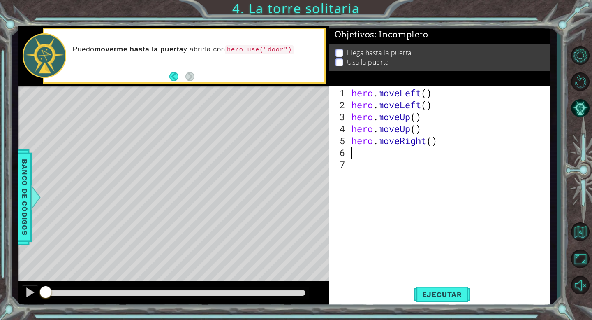
scroll to position [0, 0]
click at [365, 163] on div "hero . moveLeft ( ) hero . moveLeft ( ) hero . moveUp ( ) hero . moveUp ( ) her…" at bounding box center [451, 194] width 203 height 215
click at [353, 155] on div "hero . moveLeft ( ) hero . moveLeft ( ) hero . moveUp ( ) hero . moveUp ( ) her…" at bounding box center [451, 194] width 203 height 215
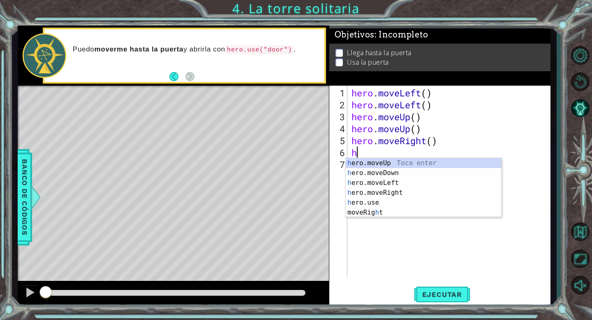
type textarea "her"
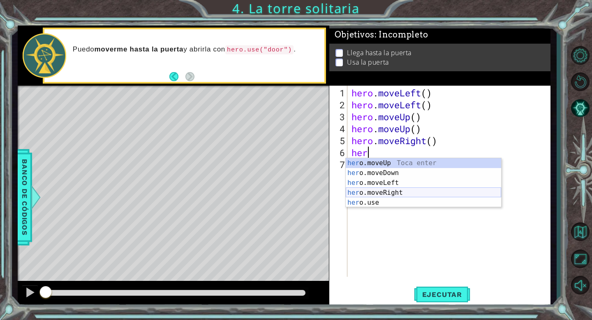
click at [365, 189] on div "her o.moveUp Toca enter her o.moveDown Toca enter her o.moveLeft [PERSON_NAME] …" at bounding box center [423, 192] width 155 height 69
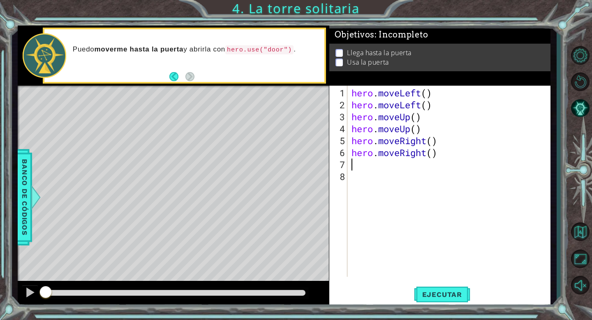
scroll to position [0, 0]
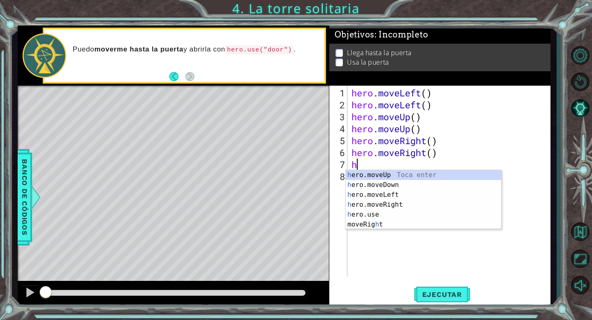
type textarea "he"
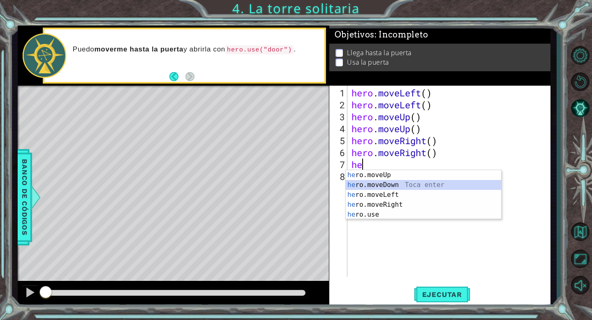
click at [361, 182] on div "he ro.moveUp Toca enter he ro.moveDown Toca enter he ro.moveLeft Toca enter he …" at bounding box center [423, 204] width 155 height 69
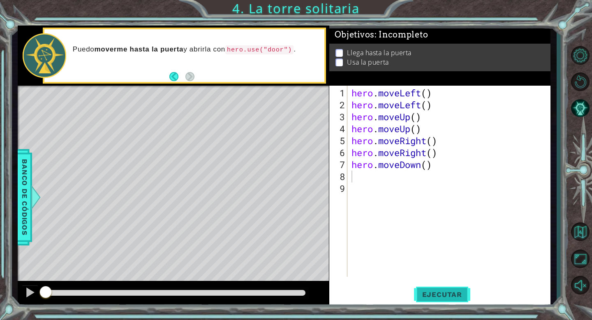
click at [426, 297] on span "Ejecutar" at bounding box center [442, 294] width 56 height 8
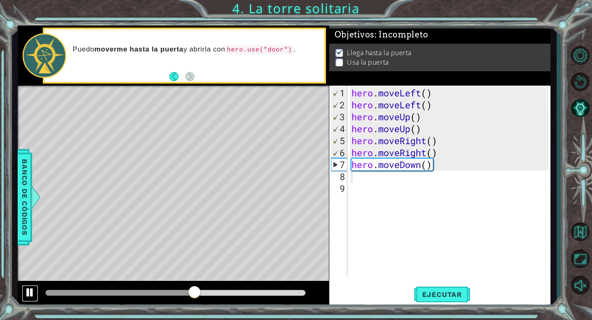
click at [29, 294] on div at bounding box center [30, 292] width 11 height 11
click at [437, 155] on div "hero . moveLeft ( ) hero . moveLeft ( ) hero . moveUp ( ) hero . moveUp ( ) her…" at bounding box center [451, 194] width 203 height 215
type textarea "hero.moveRight()"
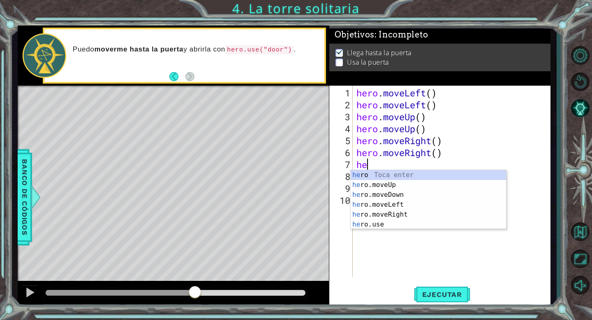
type textarea "her"
click at [376, 183] on div "her o Toca enter her o.moveUp Toca enter her o.moveDown Toca enter her o.moveLe…" at bounding box center [428, 209] width 155 height 79
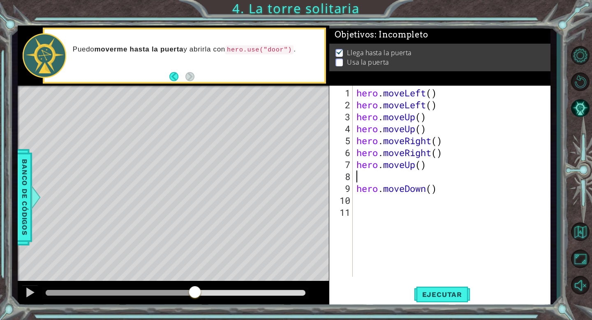
scroll to position [0, 0]
click at [434, 293] on span "Ejecutar" at bounding box center [442, 294] width 56 height 8
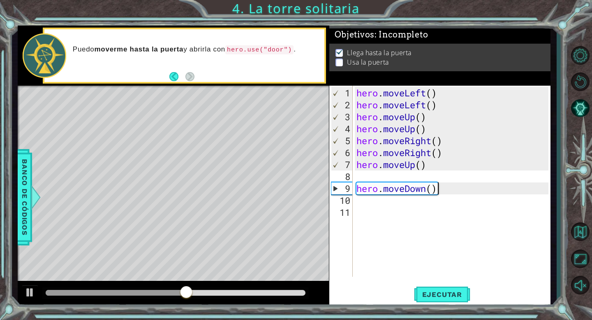
click at [471, 186] on div "hero . moveLeft ( ) hero . moveLeft ( ) hero . moveUp ( ) hero . moveUp ( ) her…" at bounding box center [454, 194] width 198 height 215
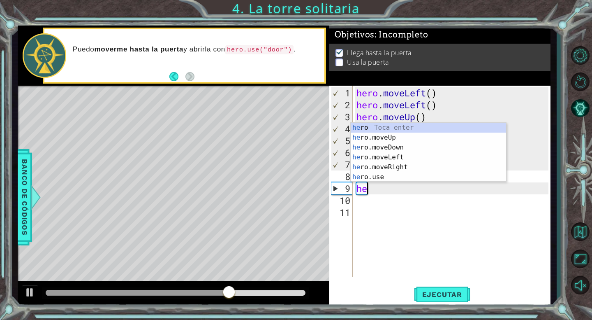
type textarea "h"
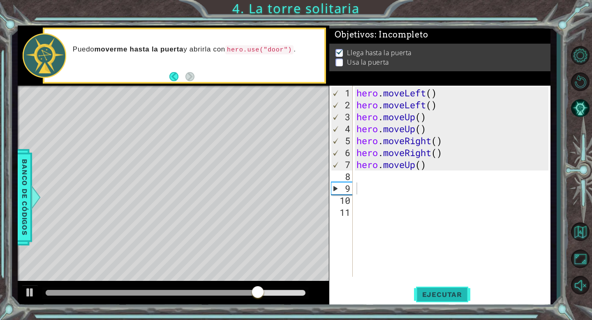
click at [435, 293] on span "Ejecutar" at bounding box center [442, 294] width 56 height 8
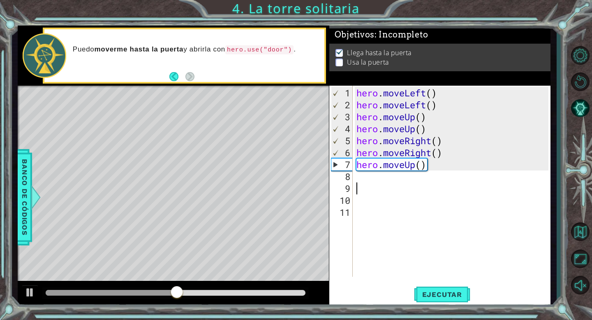
click at [439, 168] on div "hero . moveLeft ( ) hero . moveLeft ( ) hero . moveUp ( ) hero . moveUp ( ) her…" at bounding box center [454, 194] width 198 height 215
click at [451, 154] on div "hero . moveLeft ( ) hero . moveLeft ( ) hero . moveUp ( ) hero . moveUp ( ) her…" at bounding box center [454, 194] width 198 height 215
type textarea "hero.moveRight()"
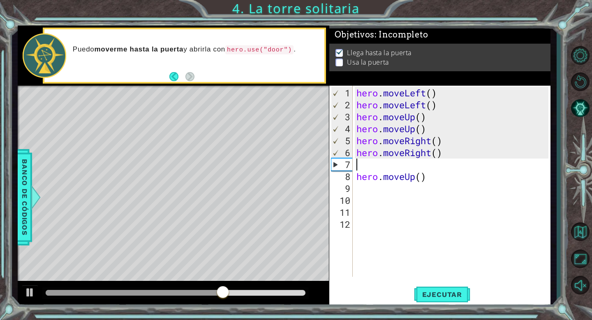
type textarea "h"
type textarea "hero.moveRight()"
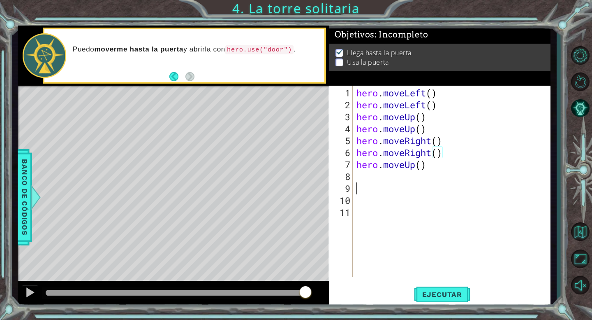
click at [373, 183] on div "hero . moveLeft ( ) hero . moveLeft ( ) hero . moveUp ( ) hero . moveUp ( ) her…" at bounding box center [454, 194] width 198 height 215
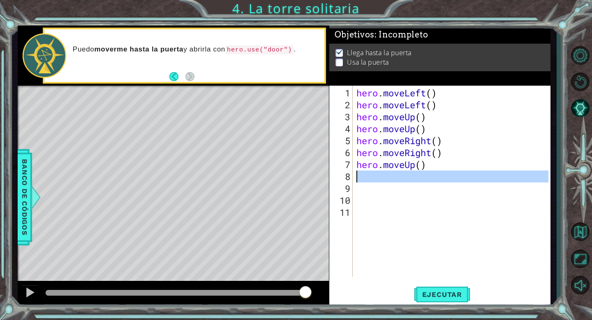
drag, startPoint x: 373, startPoint y: 183, endPoint x: 370, endPoint y: 178, distance: 5.4
click at [370, 178] on div "hero . moveLeft ( ) hero . moveLeft ( ) hero . moveUp ( ) hero . moveUp ( ) her…" at bounding box center [454, 194] width 198 height 215
click at [370, 178] on div "hero . moveLeft ( ) hero . moveLeft ( ) hero . moveUp ( ) hero . moveUp ( ) her…" at bounding box center [452, 181] width 194 height 191
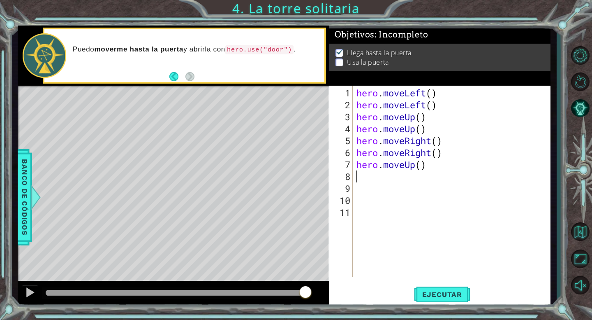
click at [440, 169] on div "hero . moveLeft ( ) hero . moveLeft ( ) hero . moveUp ( ) hero . moveUp ( ) her…" at bounding box center [454, 194] width 198 height 215
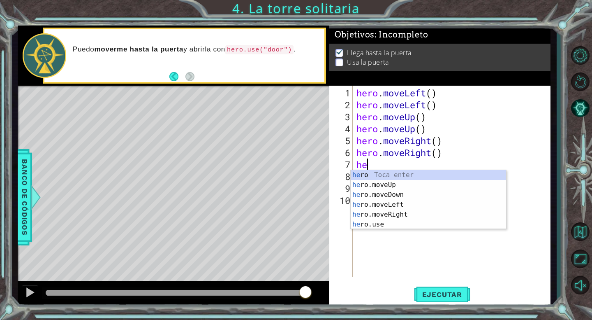
type textarea "h"
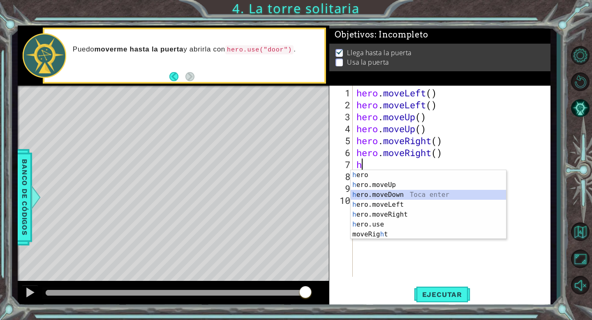
click at [371, 198] on div "h ero Toca enter h ero.moveUp Toca enter h ero.moveDown Toca enter h ero.moveLe…" at bounding box center [428, 214] width 155 height 89
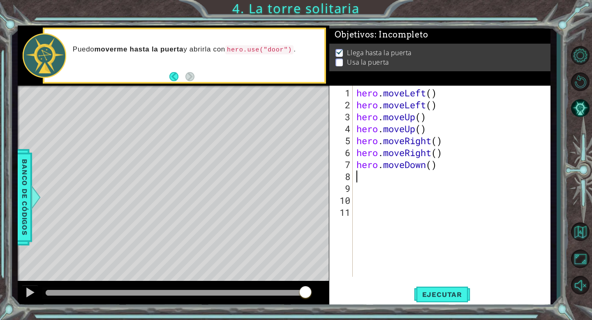
click at [447, 170] on div "hero . moveLeft ( ) hero . moveLeft ( ) hero . moveUp ( ) hero . moveUp ( ) her…" at bounding box center [454, 194] width 198 height 215
click at [442, 169] on div "hero . moveLeft ( ) hero . moveLeft ( ) hero . moveUp ( ) hero . moveUp ( ) her…" at bounding box center [454, 194] width 198 height 215
click at [434, 167] on div "hero . moveLeft ( ) hero . moveLeft ( ) hero . moveUp ( ) hero . moveUp ( ) her…" at bounding box center [454, 194] width 198 height 215
click at [436, 167] on div "hero . moveLeft ( ) hero . moveLeft ( ) hero . moveUp ( ) hero . moveUp ( ) her…" at bounding box center [454, 194] width 198 height 215
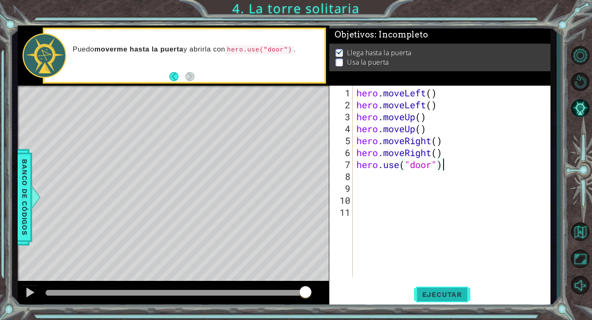
type textarea "hero.use("door")"
click at [436, 294] on span "Ejecutar" at bounding box center [442, 294] width 56 height 8
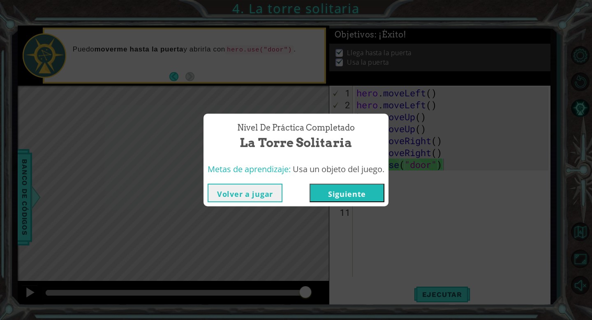
click at [343, 189] on button "Siguiente" at bounding box center [347, 192] width 75 height 19
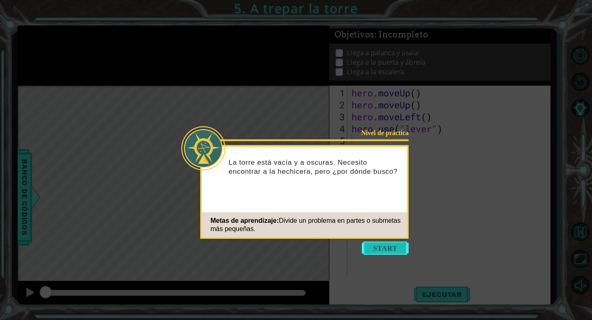
click at [383, 243] on button "Start" at bounding box center [385, 247] width 47 height 13
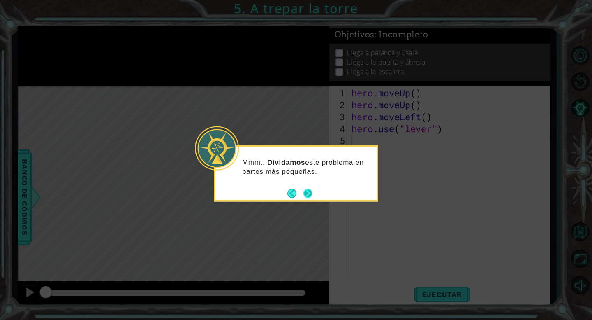
click at [309, 191] on button "Next" at bounding box center [308, 193] width 11 height 11
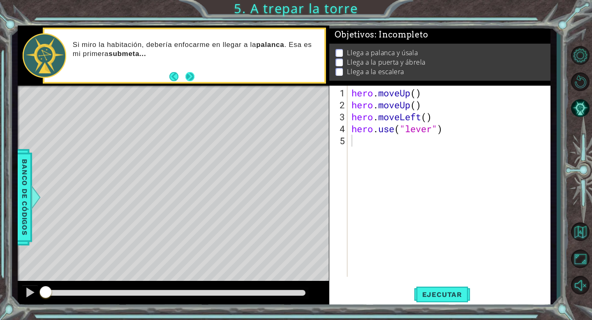
click at [187, 74] on button "Next" at bounding box center [190, 76] width 15 height 15
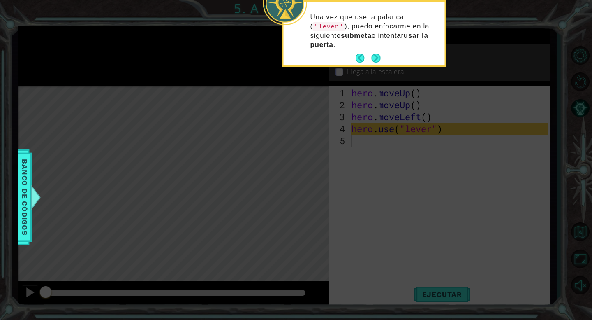
drag, startPoint x: 302, startPoint y: 79, endPoint x: 385, endPoint y: 87, distance: 82.6
click at [385, 87] on icon at bounding box center [296, 47] width 592 height 543
click at [382, 62] on div "Una vez que use la palanca ( "lever" ), puedo enfocarme en la siguiente submeta…" at bounding box center [364, 35] width 161 height 60
click at [377, 56] on button "Next" at bounding box center [376, 58] width 14 height 14
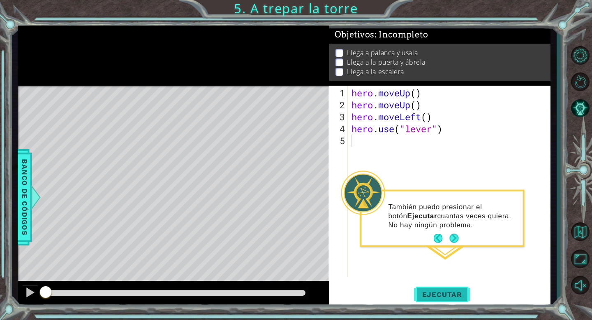
click at [443, 301] on button "Ejecutar" at bounding box center [442, 294] width 56 height 22
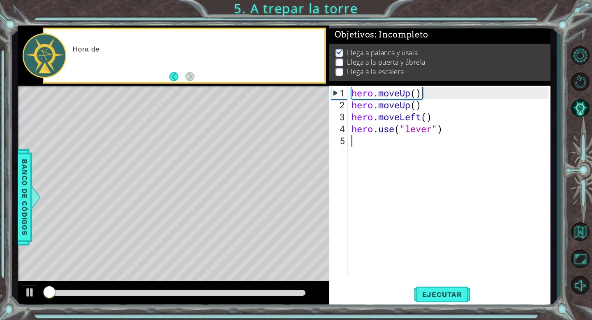
scroll to position [2, 0]
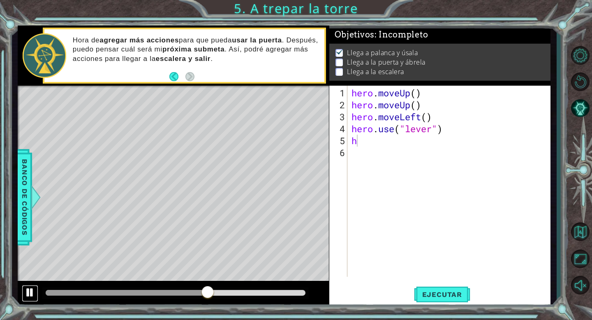
click at [26, 289] on div at bounding box center [30, 292] width 11 height 11
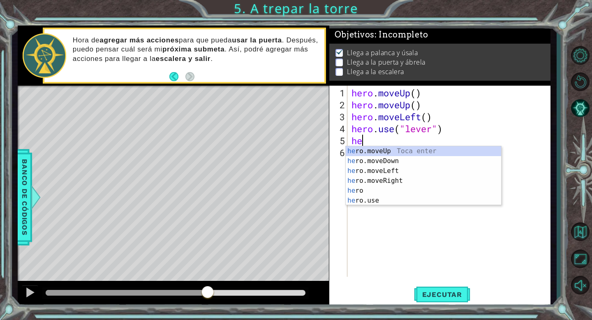
type textarea "her"
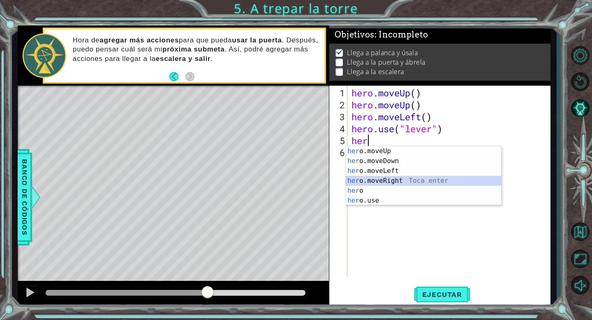
click at [371, 177] on div "her o.moveUp Toca enter her o.moveDown Toca enter her o.moveLeft [PERSON_NAME] …" at bounding box center [423, 185] width 155 height 79
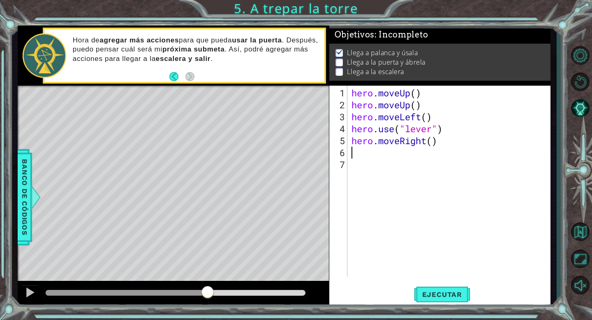
scroll to position [0, 0]
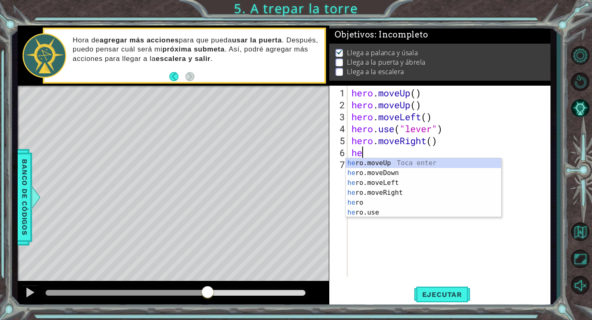
type textarea "her"
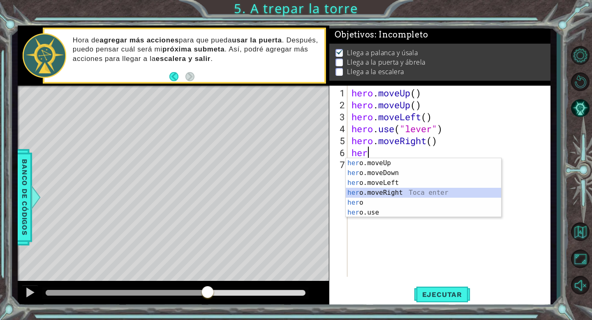
click at [377, 192] on div "her o.moveUp Toca enter her o.moveDown Toca enter her o.moveLeft [PERSON_NAME] …" at bounding box center [423, 197] width 155 height 79
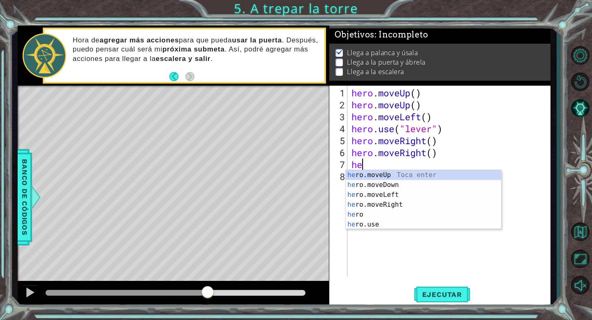
type textarea "her"
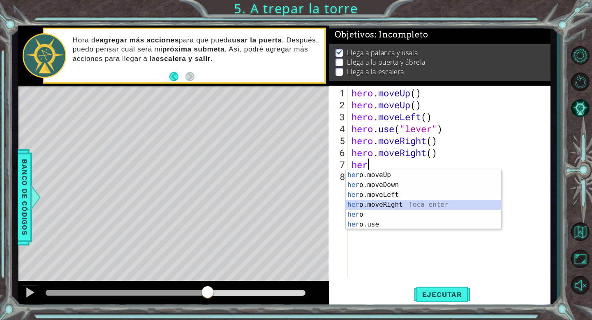
click at [377, 203] on div "her o.moveUp Toca enter her o.moveDown Toca enter her o.moveLeft [PERSON_NAME] …" at bounding box center [423, 209] width 155 height 79
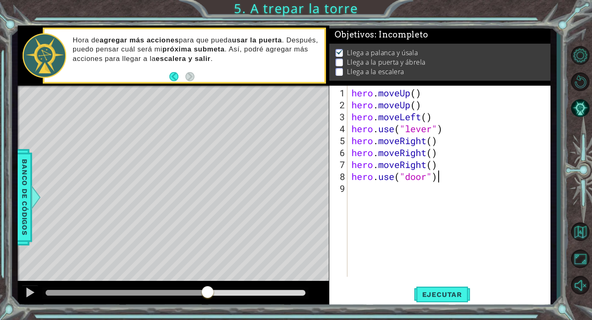
scroll to position [0, 3]
type textarea "hero.use("door")"
click at [442, 299] on button "Ejecutar" at bounding box center [442, 294] width 56 height 22
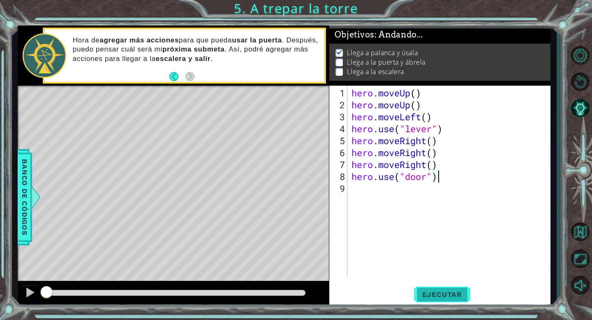
scroll to position [2, 0]
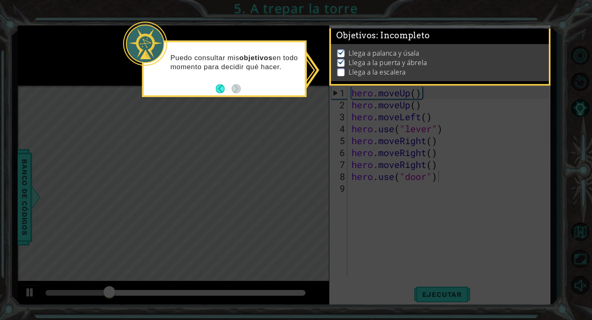
click at [285, 84] on div "Puedo consultar mis objetivos en todo momento para decidir qué hacer." at bounding box center [224, 66] width 161 height 42
click at [254, 123] on icon at bounding box center [296, 160] width 592 height 320
click at [216, 89] on button "Back" at bounding box center [224, 88] width 16 height 9
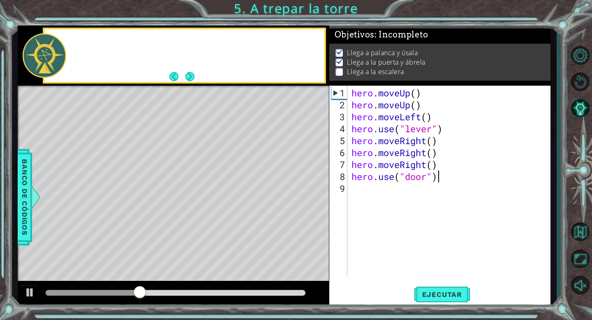
scroll to position [1, 0]
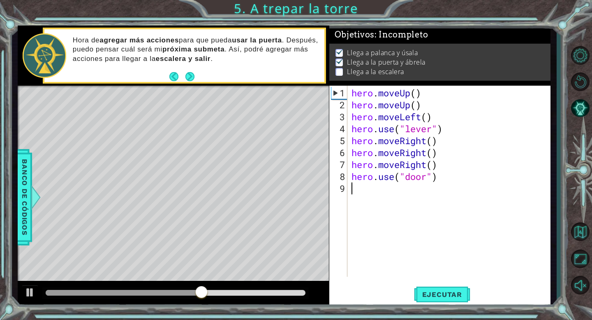
click at [356, 191] on div "hero . moveUp ( ) hero . moveUp ( ) hero . moveLeft ( ) hero . use ( "lever" ) …" at bounding box center [451, 194] width 203 height 215
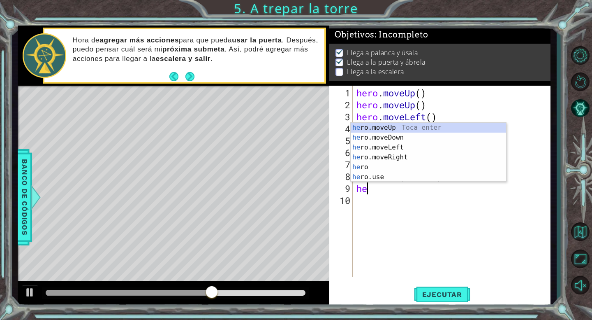
scroll to position [0, 0]
type textarea "hero"
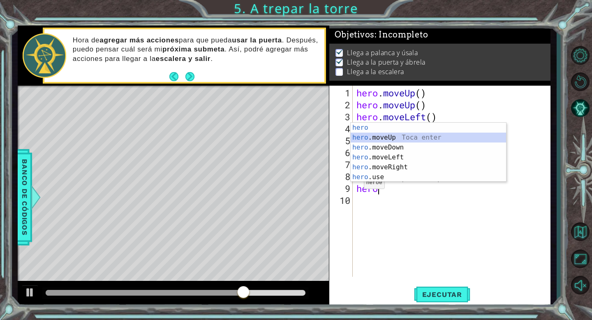
click at [367, 135] on div "hero Toca enter hero .moveUp Toca enter hero .moveDown Toca enter hero .moveLef…" at bounding box center [428, 162] width 155 height 79
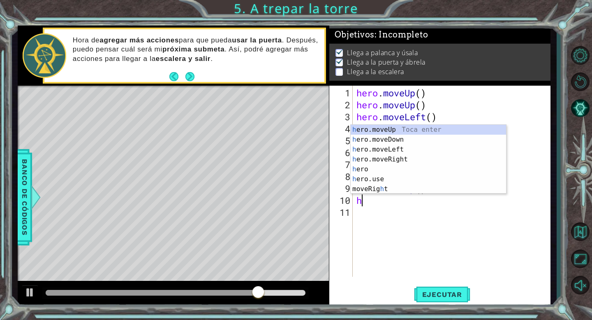
type textarea "he"
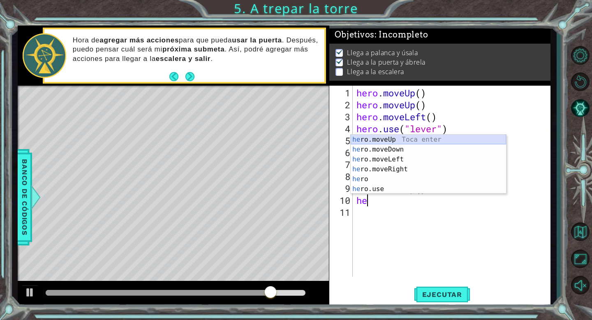
click at [368, 135] on div "he ro.moveUp Toca enter he ro.moveDown Toca enter he ro.moveLeft Toca enter he …" at bounding box center [428, 174] width 155 height 79
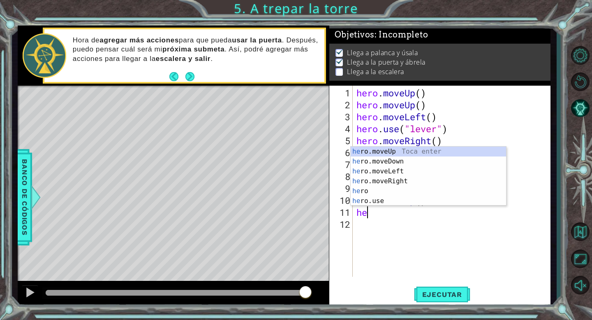
type textarea "her"
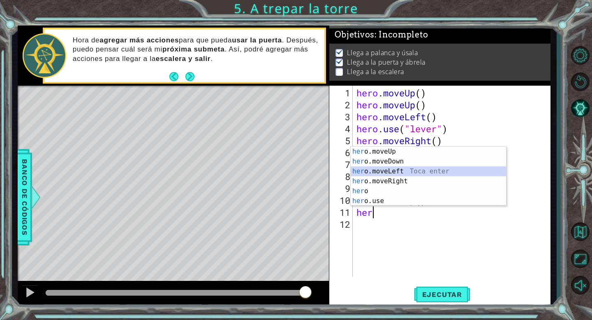
click at [382, 171] on div "her o.moveUp Toca enter her o.moveDown Toca enter her o.moveLeft [PERSON_NAME] …" at bounding box center [428, 185] width 155 height 79
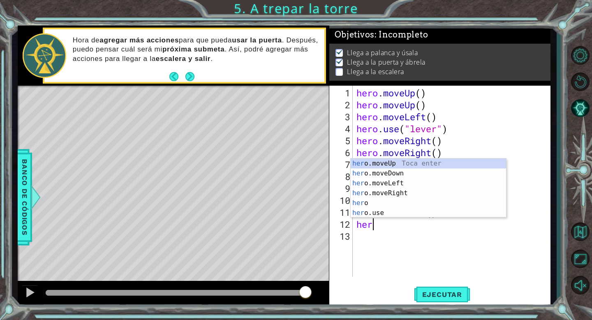
type textarea "hero"
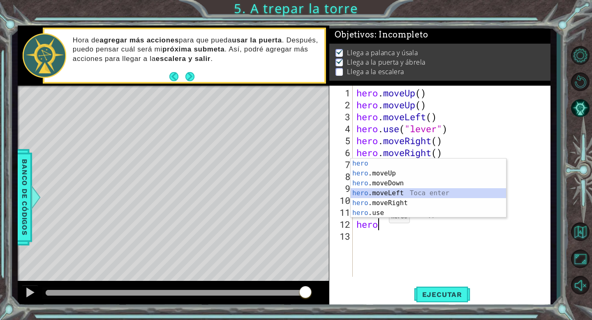
click at [380, 195] on div "hero Toca enter hero .moveUp Toca enter hero .moveDown Toca enter hero .moveLef…" at bounding box center [428, 197] width 155 height 79
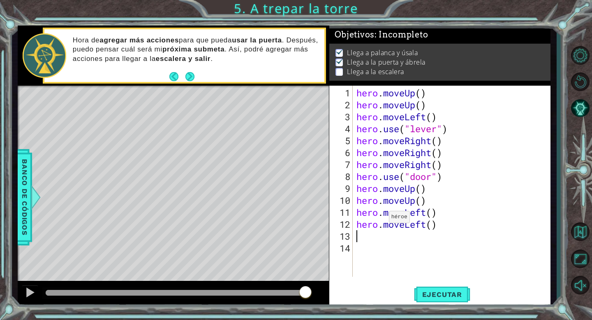
scroll to position [0, 0]
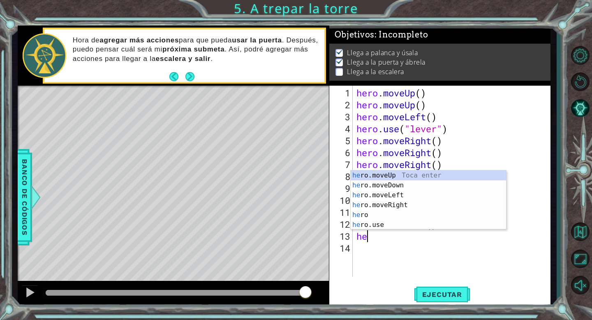
type textarea "her"
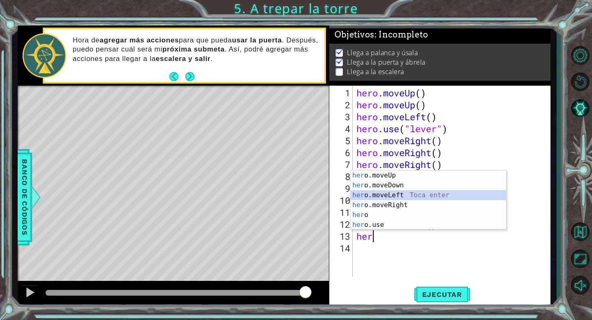
click at [375, 191] on div "her o.moveUp Toca enter her o.moveDown Toca enter her o.moveLeft [PERSON_NAME] …" at bounding box center [428, 209] width 155 height 79
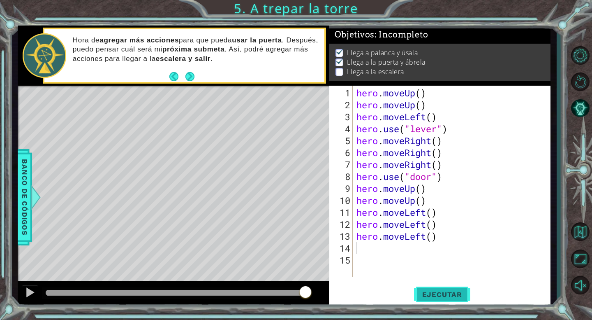
click at [439, 290] on span "Ejecutar" at bounding box center [442, 294] width 56 height 8
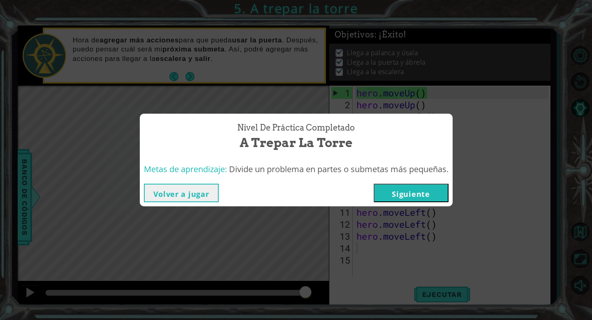
click at [411, 196] on button "Siguiente" at bounding box center [411, 192] width 75 height 19
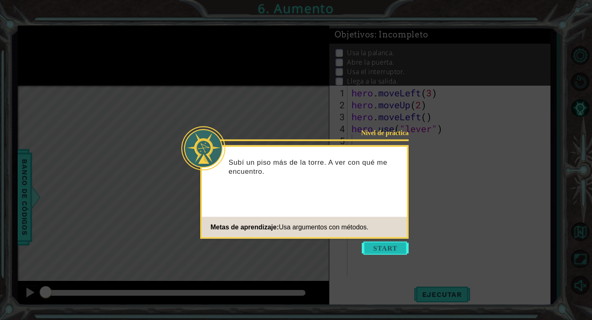
click at [381, 254] on button "Start" at bounding box center [385, 247] width 47 height 13
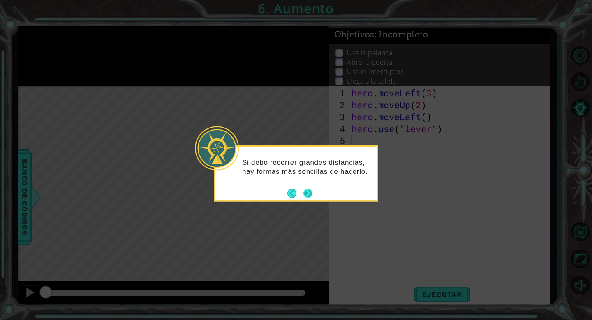
click at [305, 191] on button "Next" at bounding box center [308, 193] width 12 height 12
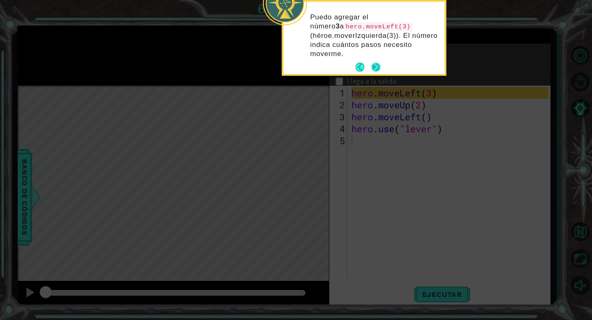
click at [375, 62] on button "Next" at bounding box center [376, 67] width 10 height 10
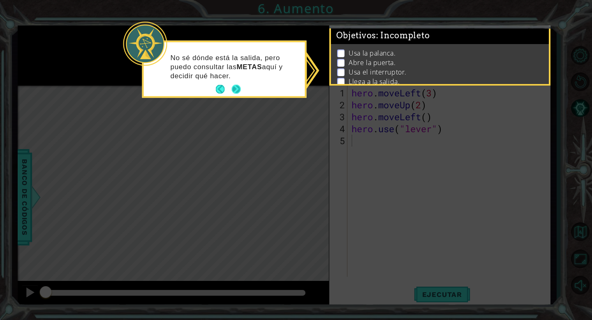
click at [235, 84] on button "Next" at bounding box center [236, 89] width 10 height 10
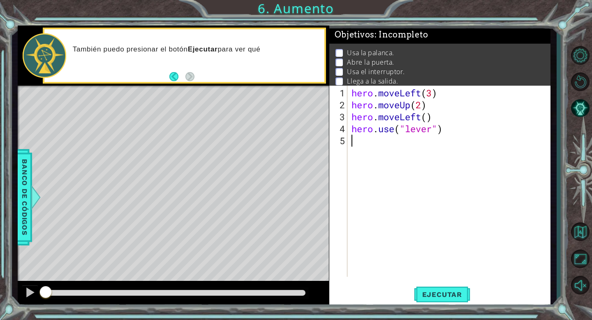
scroll to position [15, 0]
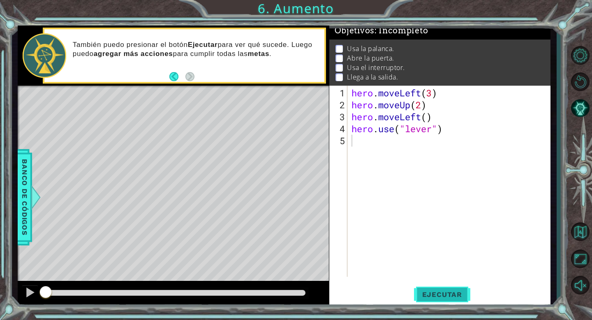
click at [432, 300] on button "Ejecutar" at bounding box center [442, 294] width 56 height 22
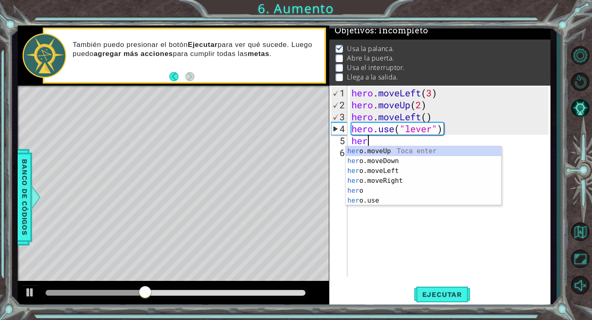
scroll to position [0, 0]
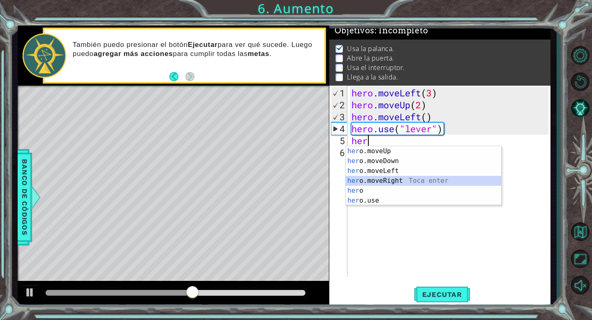
click at [379, 181] on div "her o.moveUp Toca enter her o.moveDown Toca enter her o.moveLeft [PERSON_NAME] …" at bounding box center [423, 185] width 155 height 79
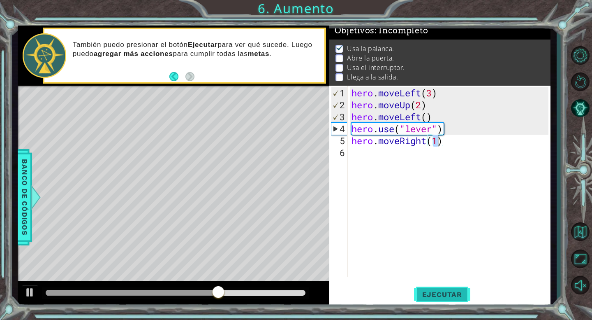
click at [438, 292] on span "Ejecutar" at bounding box center [442, 294] width 56 height 8
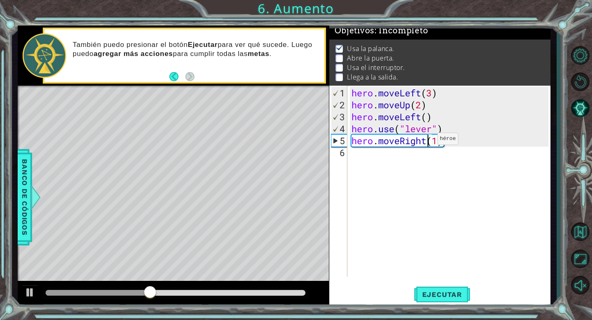
click at [425, 142] on div "hero . moveLeft ( 3 ) hero . moveUp ( 2 ) hero . moveLeft ( ) hero . use ( "lev…" at bounding box center [451, 194] width 203 height 215
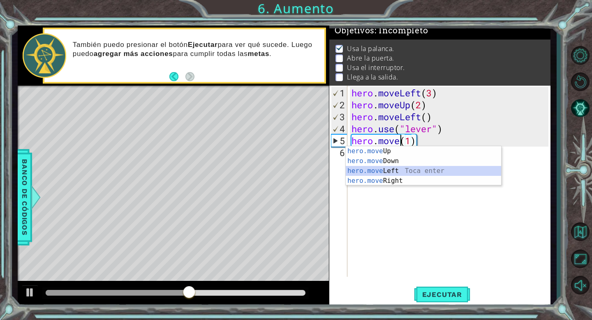
click at [390, 168] on div "hero.move Up Toca enter hero.move Down Toca enter hero.move Left Toca enter her…" at bounding box center [423, 175] width 155 height 59
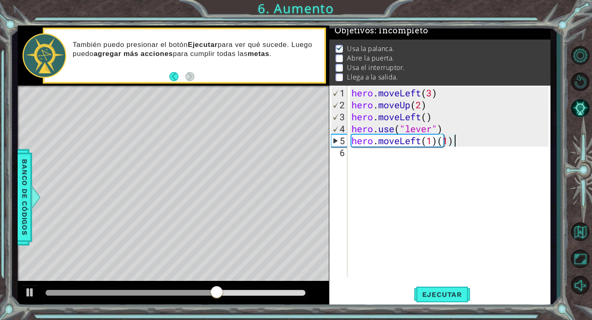
click at [455, 141] on div "hero . moveLeft ( 3 ) hero . moveUp ( 2 ) hero . moveLeft ( ) hero . use ( "lev…" at bounding box center [451, 194] width 203 height 215
type textarea "hero.moveLeft(1)"
click at [434, 295] on span "Ejecutar" at bounding box center [442, 294] width 56 height 8
click at [27, 288] on div at bounding box center [30, 292] width 11 height 11
click at [363, 157] on div "hero . moveLeft ( 3 ) hero . moveUp ( 2 ) hero . moveLeft ( ) hero . use ( "lev…" at bounding box center [451, 194] width 203 height 215
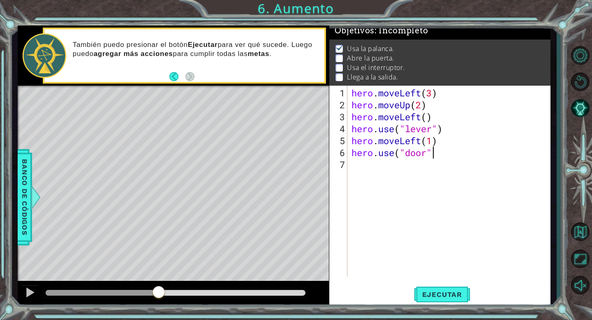
scroll to position [0, 3]
type textarea "hero.use("door")"
click at [432, 295] on span "Ejecutar" at bounding box center [442, 294] width 56 height 8
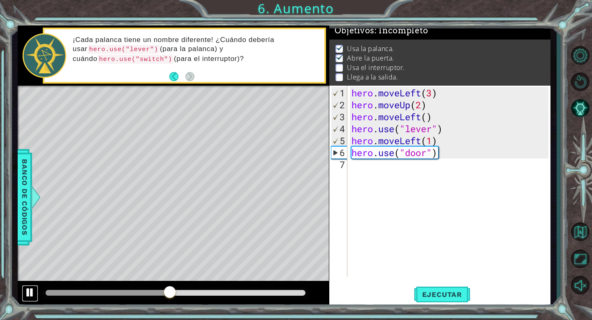
click at [29, 291] on div at bounding box center [30, 292] width 11 height 11
click at [363, 168] on div "hero . moveLeft ( 3 ) hero . moveUp ( 2 ) hero . moveLeft ( ) hero . use ( "lev…" at bounding box center [451, 194] width 203 height 215
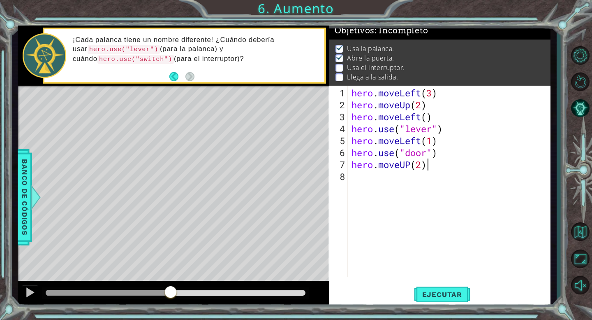
scroll to position [0, 3]
type textarea "hero.moveUP(2)"
click at [429, 300] on button "Ejecutar" at bounding box center [442, 294] width 56 height 22
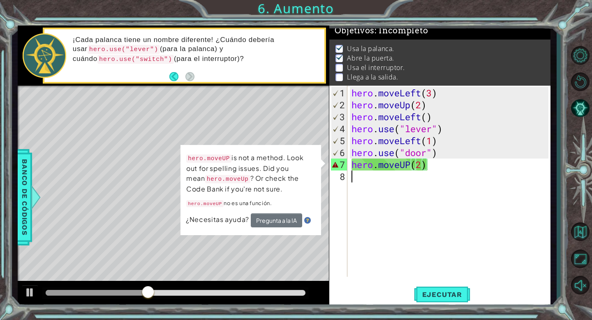
click at [405, 221] on div "hero . moveLeft ( 3 ) hero . moveUp ( 2 ) hero . moveLeft ( ) hero . use ( "lev…" at bounding box center [451, 194] width 203 height 215
click at [431, 170] on div "hero . moveLeft ( 3 ) hero . moveUp ( 2 ) hero . moveLeft ( ) hero . use ( "lev…" at bounding box center [451, 194] width 203 height 215
click at [28, 292] on div at bounding box center [30, 292] width 11 height 11
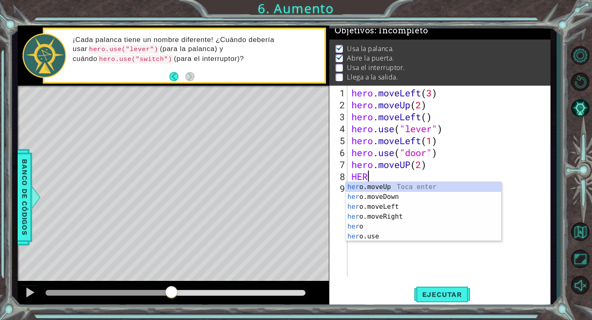
scroll to position [0, 0]
click at [413, 182] on div "her o.moveUp Toca enter her o.moveDown Toca enter her o.moveLeft [PERSON_NAME] …" at bounding box center [423, 221] width 155 height 79
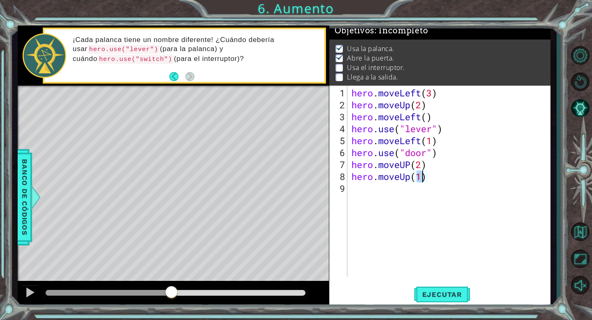
click at [433, 161] on div "hero . moveLeft ( 3 ) hero . moveUp ( 2 ) hero . moveLeft ( ) hero . use ( "lev…" at bounding box center [451, 194] width 203 height 215
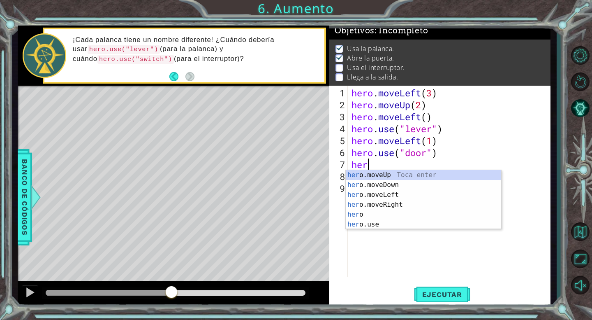
scroll to position [0, 0]
type textarea "h"
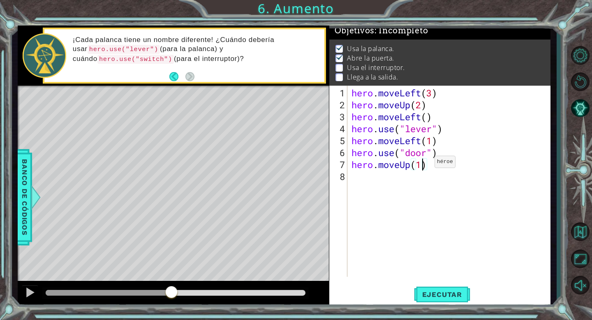
click at [422, 165] on div "hero . moveLeft ( 3 ) hero . moveUp ( 2 ) hero . moveLeft ( ) hero . use ( "lev…" at bounding box center [451, 194] width 203 height 215
type textarea "hero.moveUp(2)"
click at [427, 292] on span "Ejecutar" at bounding box center [442, 294] width 56 height 8
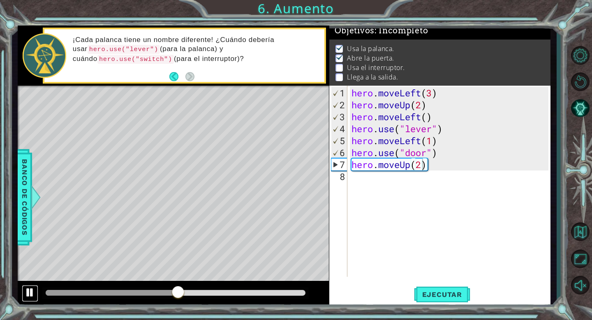
click at [25, 294] on div at bounding box center [30, 292] width 11 height 11
click at [372, 179] on div "hero . moveLeft ( 3 ) hero . moveUp ( 2 ) hero . moveLeft ( ) hero . use ( "lev…" at bounding box center [451, 194] width 203 height 215
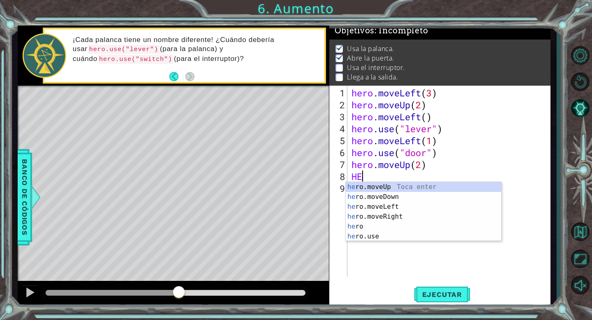
scroll to position [0, 0]
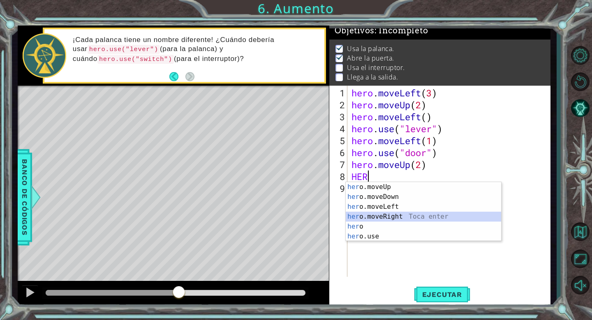
click at [384, 216] on div "her o.moveUp Toca enter her o.moveDown Toca enter her o.moveLeft [PERSON_NAME] …" at bounding box center [423, 221] width 155 height 79
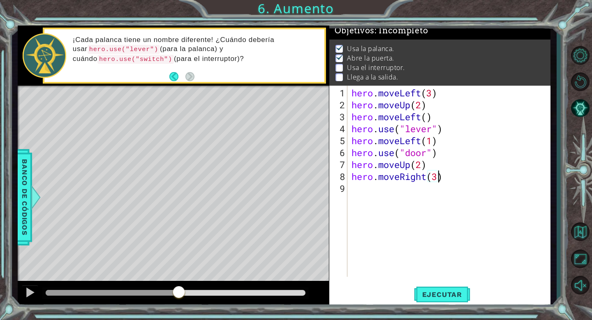
scroll to position [0, 4]
click at [434, 292] on span "Ejecutar" at bounding box center [442, 294] width 56 height 8
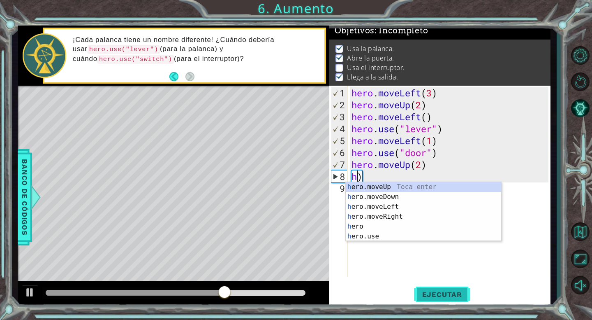
scroll to position [0, 0]
type textarea ")"
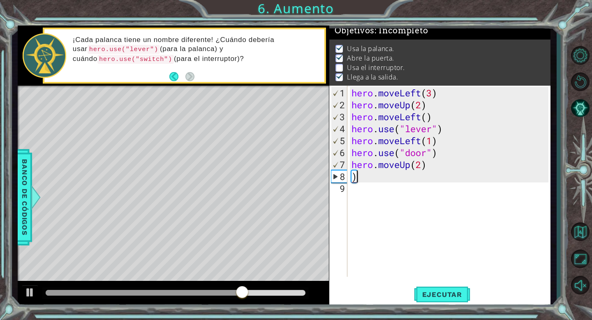
click at [373, 177] on div "hero . moveLeft ( 3 ) hero . moveUp ( 2 ) hero . moveLeft ( ) hero . use ( "lev…" at bounding box center [451, 194] width 203 height 215
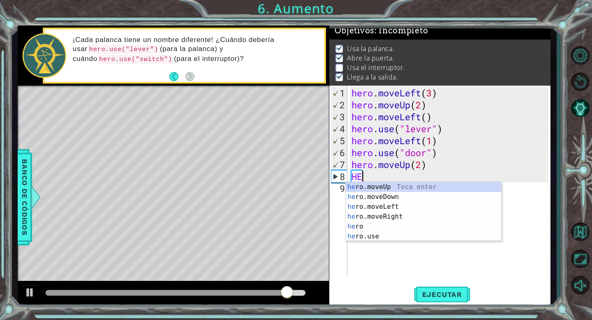
scroll to position [0, 0]
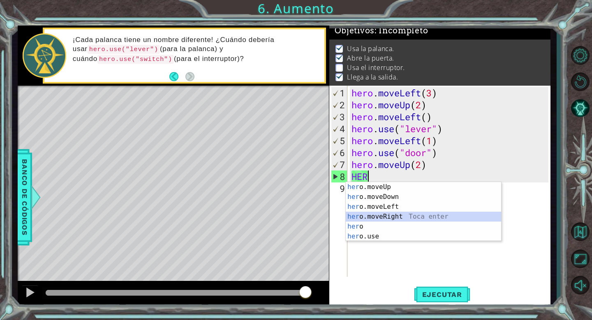
click at [365, 219] on div "her o.moveUp Toca enter her o.moveDown Toca enter her o.moveLeft [PERSON_NAME] …" at bounding box center [423, 221] width 155 height 79
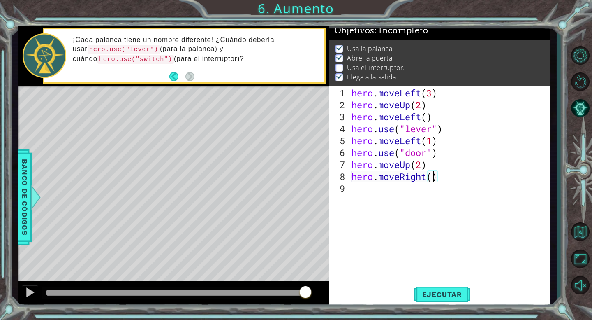
type textarea "hero.moveRight(2)"
click at [359, 191] on div "hero . moveLeft ( 3 ) hero . moveUp ( 2 ) hero . moveLeft ( ) hero . use ( "lev…" at bounding box center [451, 194] width 203 height 215
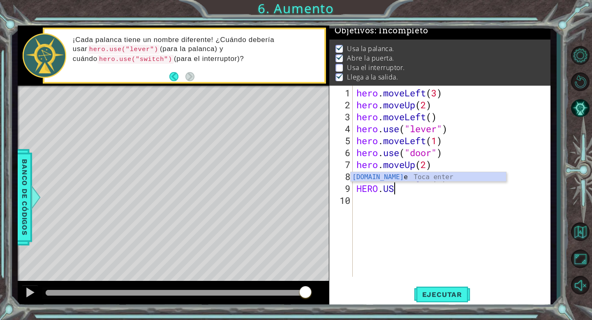
scroll to position [0, 0]
type textarea "H"
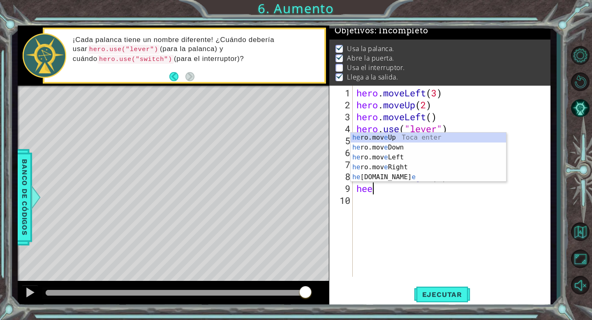
scroll to position [0, 0]
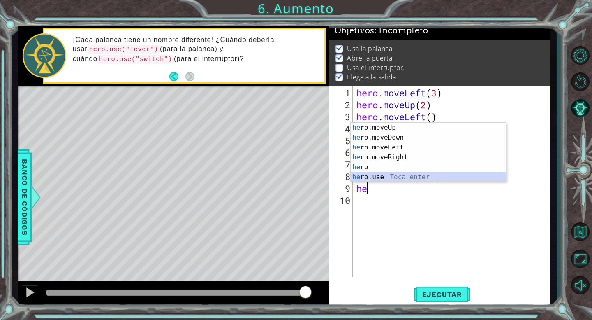
click at [361, 178] on div "he ro.moveUp Toca enter he ro.moveDown Toca enter he ro.moveLeft Toca enter he …" at bounding box center [428, 162] width 155 height 79
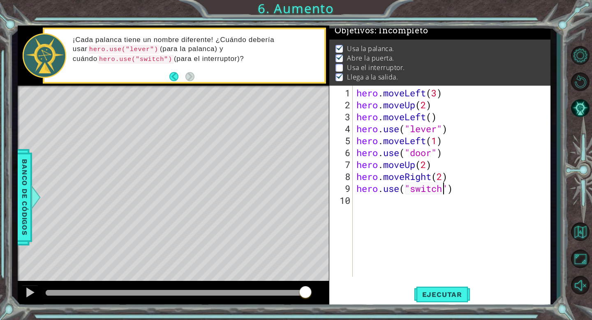
scroll to position [0, 4]
type textarea "hero.use("switch")"
click at [446, 295] on span "Ejecutar" at bounding box center [442, 294] width 56 height 8
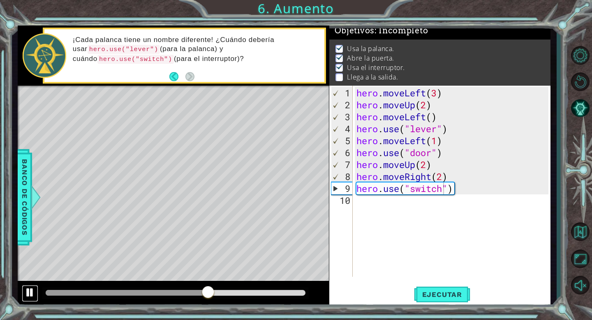
click at [28, 292] on div at bounding box center [30, 292] width 11 height 11
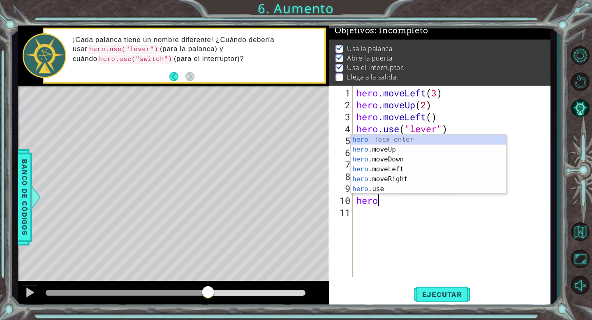
scroll to position [0, 0]
click at [382, 177] on div "hero Toca enter hero .moveUp Toca enter hero .moveDown Toca enter hero .moveLef…" at bounding box center [428, 174] width 155 height 79
type textarea "hero.moveRight(1)"
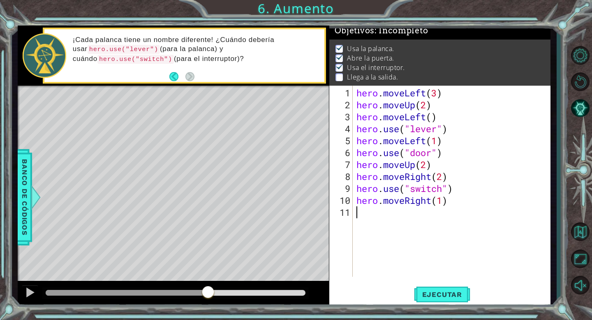
click at [362, 213] on div "hero . moveLeft ( 3 ) hero . moveUp ( 2 ) hero . moveLeft ( ) hero . use ( "lev…" at bounding box center [454, 194] width 198 height 215
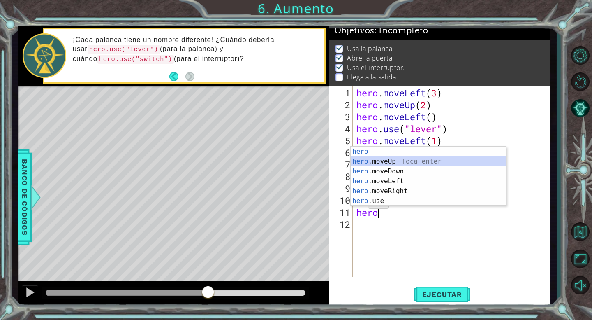
click at [364, 160] on div "hero Toca enter hero .moveUp Toca enter hero .moveDown Toca enter hero .moveLef…" at bounding box center [428, 185] width 155 height 79
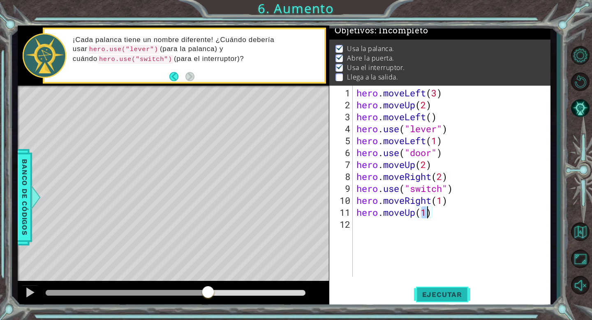
type textarea "hero.moveUp(1)"
click at [438, 297] on span "Ejecutar" at bounding box center [442, 294] width 56 height 8
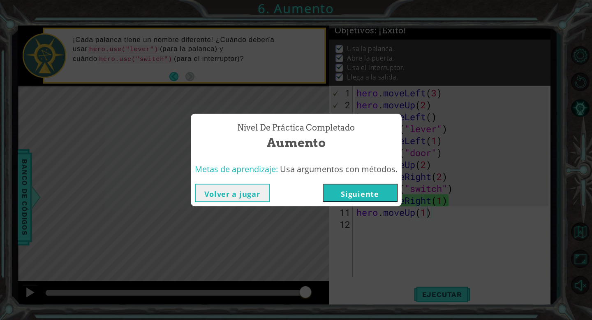
click at [341, 193] on button "Siguiente" at bounding box center [360, 192] width 75 height 19
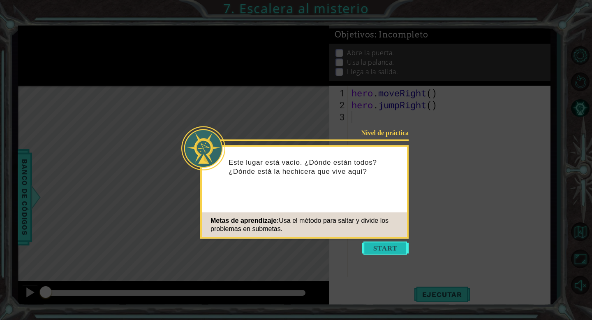
click at [388, 243] on button "Start" at bounding box center [385, 247] width 47 height 13
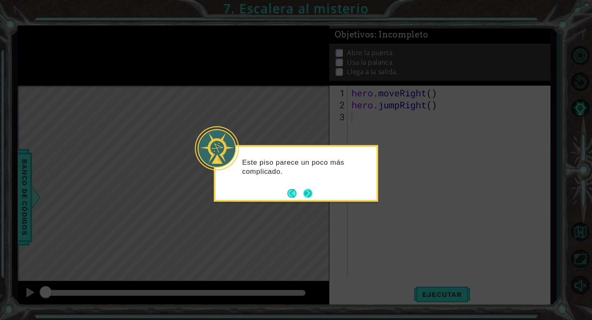
click at [305, 194] on button "Next" at bounding box center [307, 193] width 11 height 11
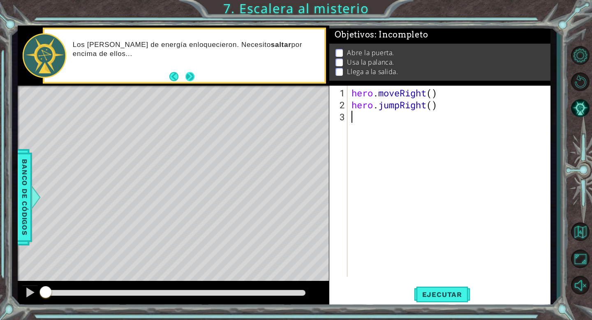
click at [188, 75] on button "Next" at bounding box center [190, 76] width 14 height 14
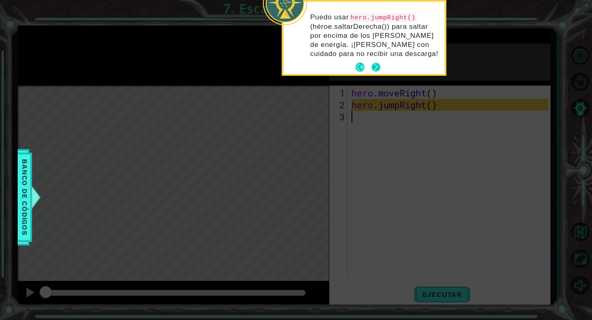
click at [377, 62] on footer at bounding box center [368, 67] width 25 height 12
click at [376, 66] on button "Next" at bounding box center [375, 67] width 9 height 9
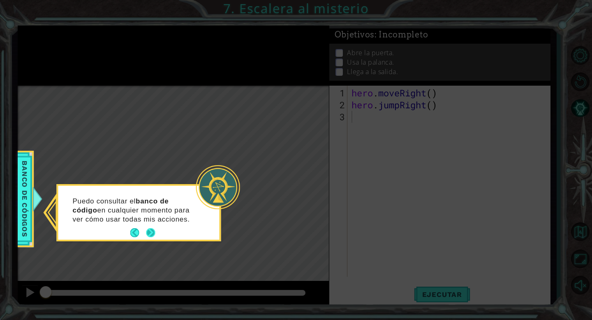
click at [150, 236] on button "Next" at bounding box center [151, 233] width 12 height 12
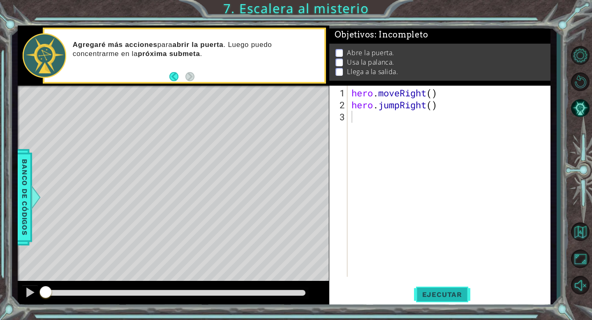
click at [426, 293] on span "Ejecutar" at bounding box center [442, 294] width 56 height 8
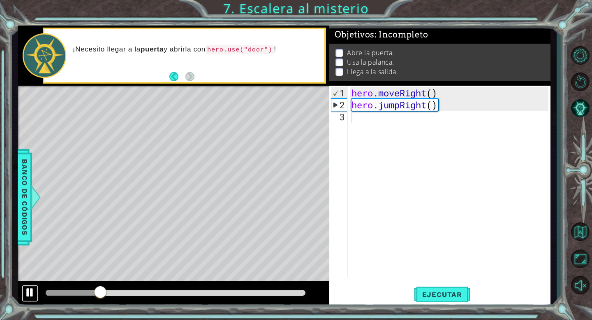
click at [29, 295] on div at bounding box center [30, 292] width 11 height 11
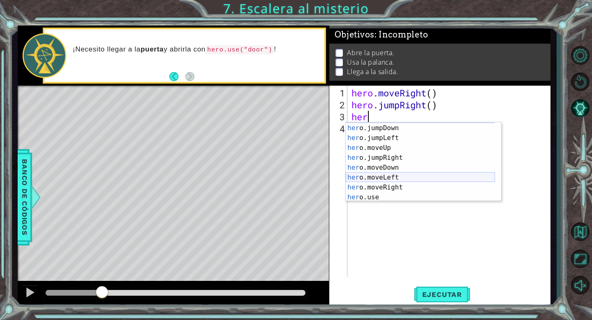
scroll to position [10, 0]
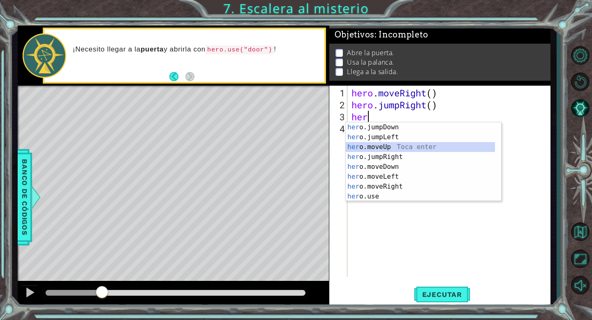
click at [374, 149] on div "her o.jumpDown Toca enter her o.jumpLeft Toca enter her o.moveUp Toca enter her…" at bounding box center [420, 171] width 149 height 99
type textarea "hero.moveUp(1)"
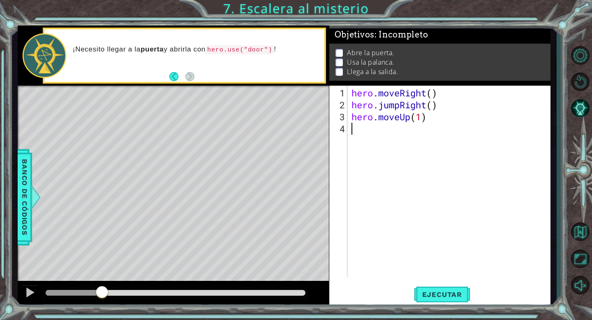
click at [360, 130] on div "hero . moveRight ( ) hero . jumpRight ( ) hero . moveUp ( 1 )" at bounding box center [451, 194] width 203 height 215
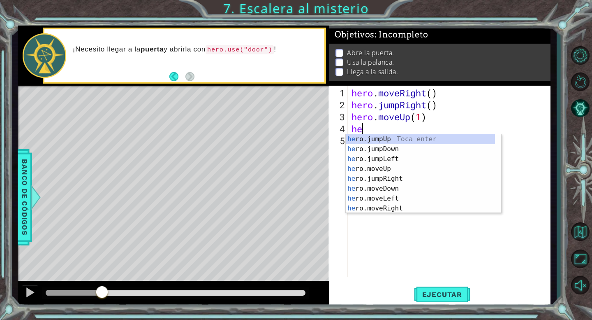
scroll to position [0, 0]
type textarea "hero"
